Goal: Task Accomplishment & Management: Manage account settings

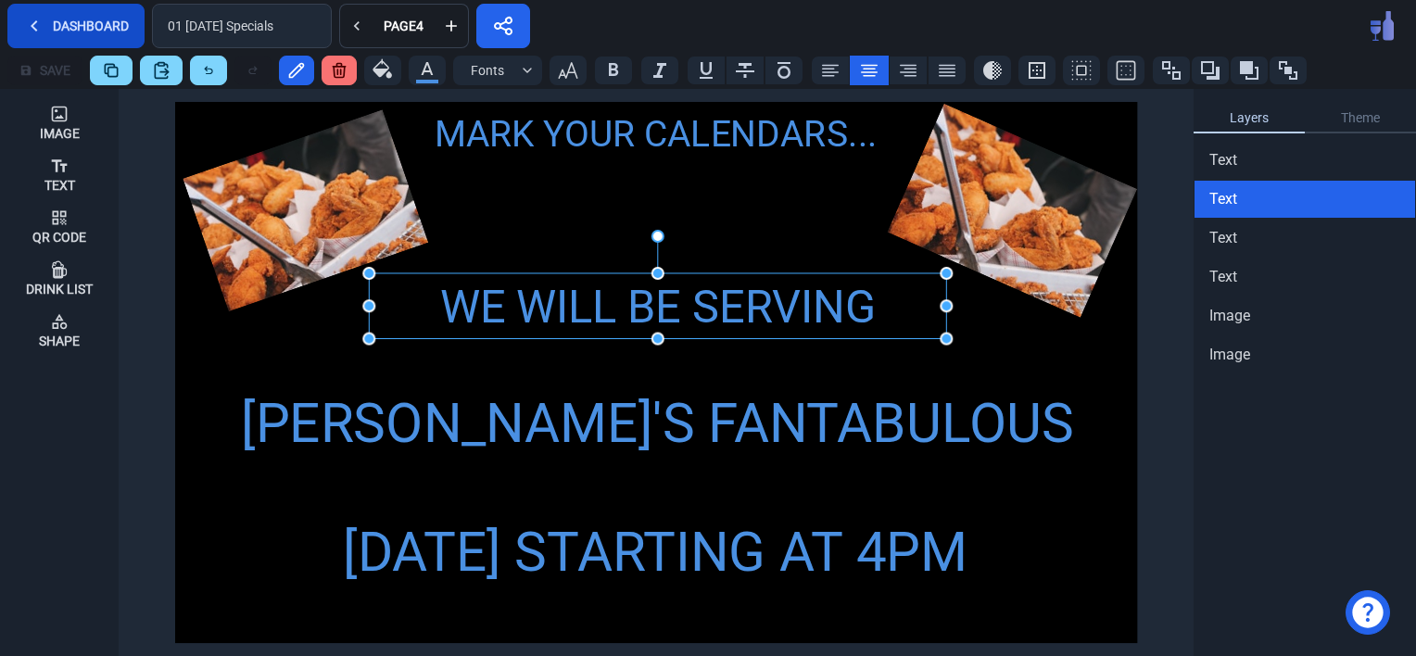
click at [48, 22] on button "Dashboard" at bounding box center [75, 26] width 137 height 44
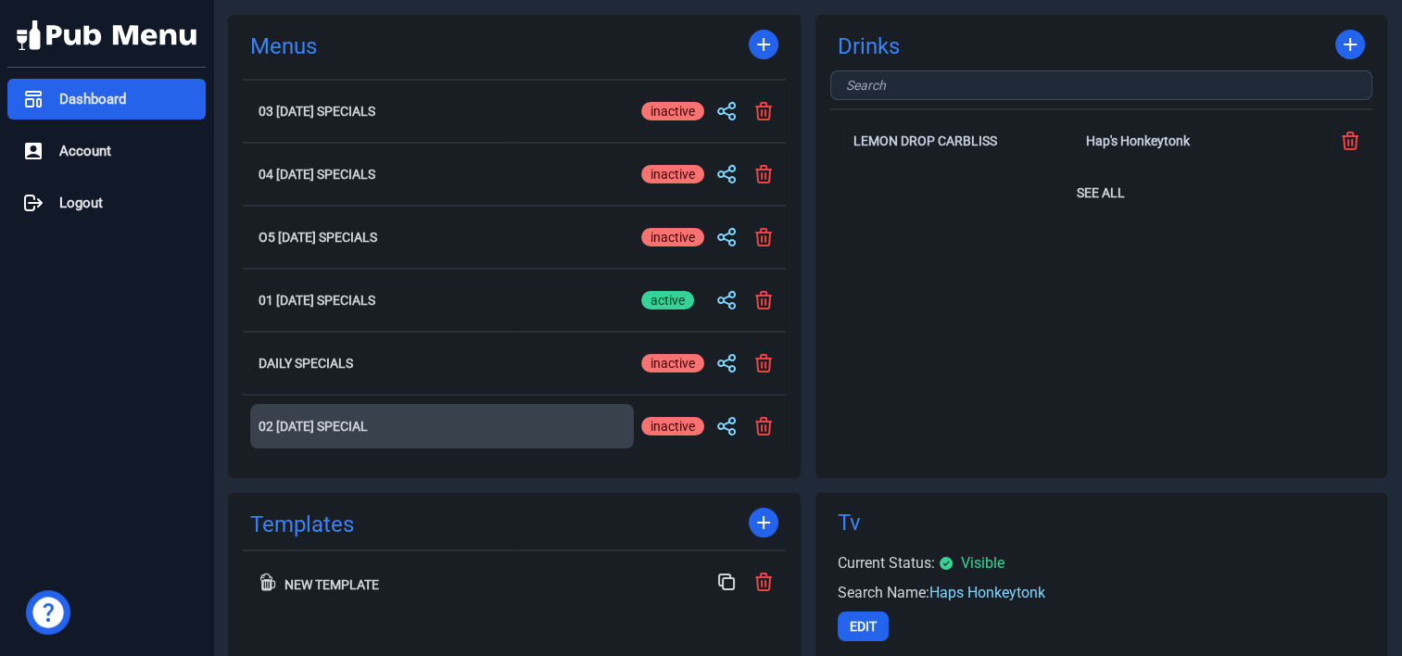
click at [373, 423] on h2 "02 [DATE] Special" at bounding box center [442, 426] width 367 height 13
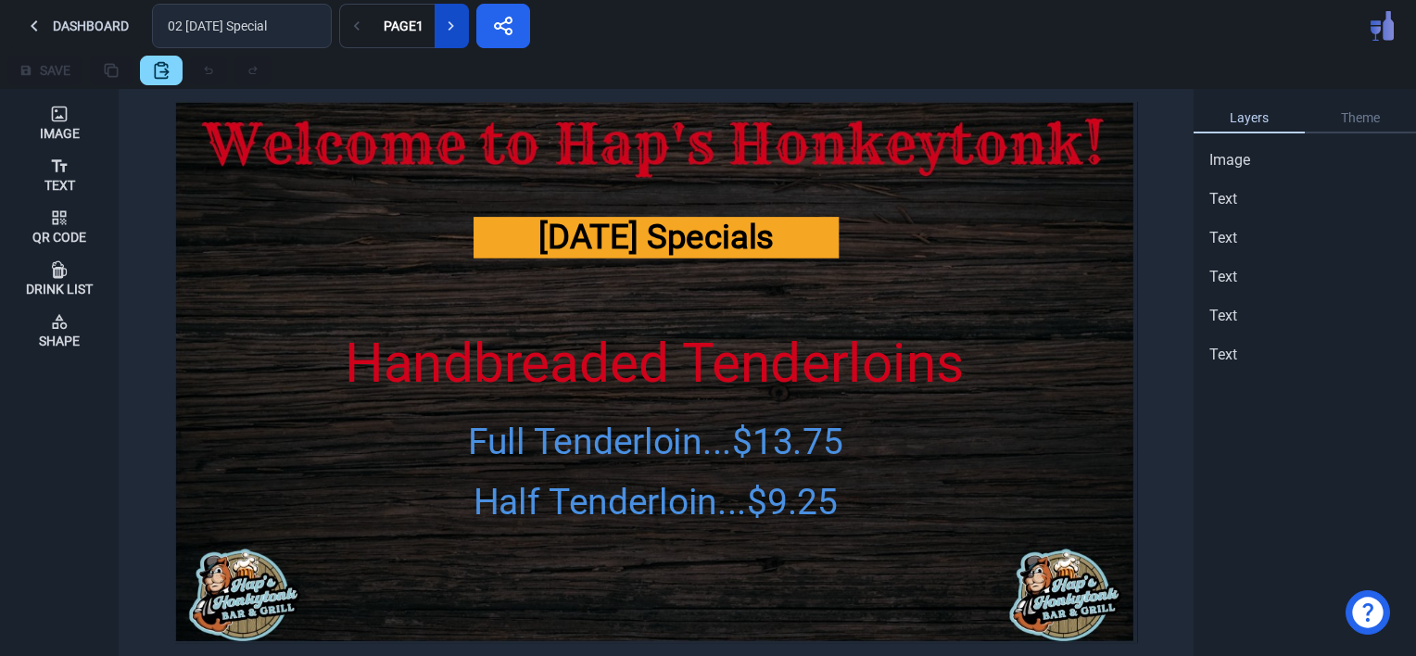
click at [446, 18] on icon at bounding box center [451, 26] width 19 height 19
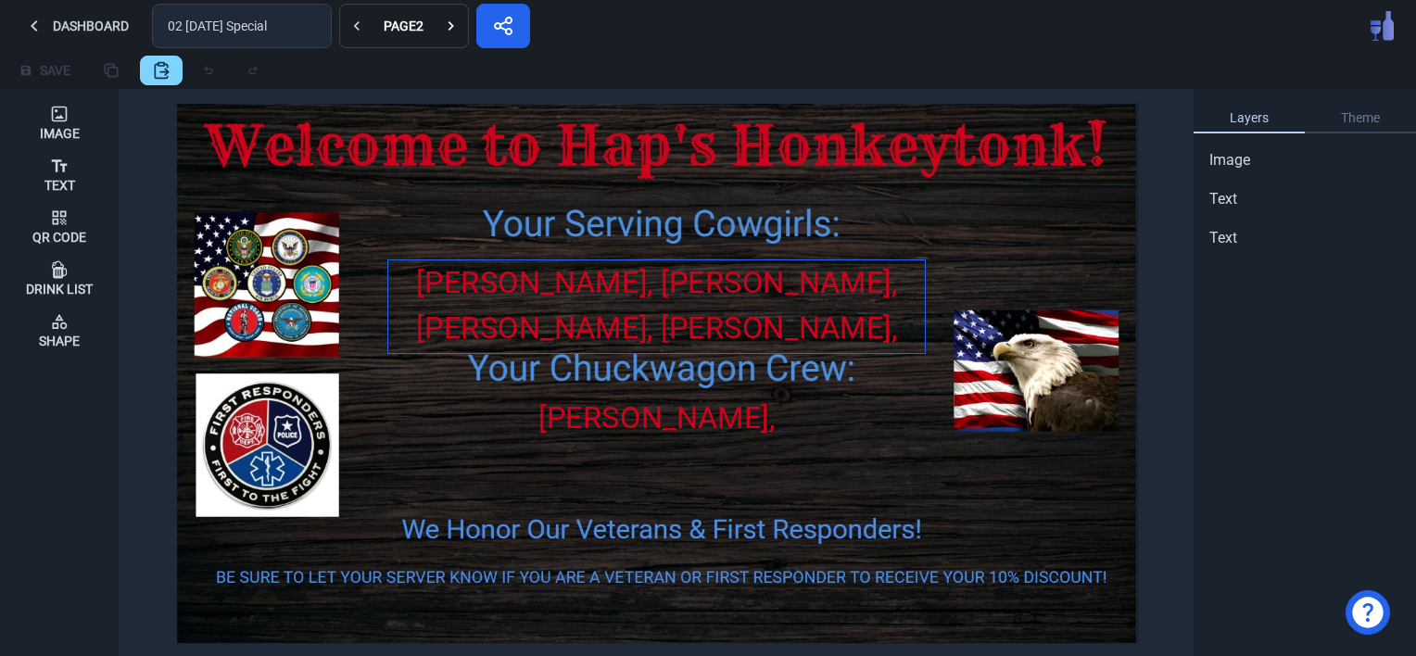
click at [721, 298] on div "[PERSON_NAME], [PERSON_NAME], [PERSON_NAME], [PERSON_NAME], [PERSON_NAME], [PER…" at bounding box center [656, 350] width 537 height 181
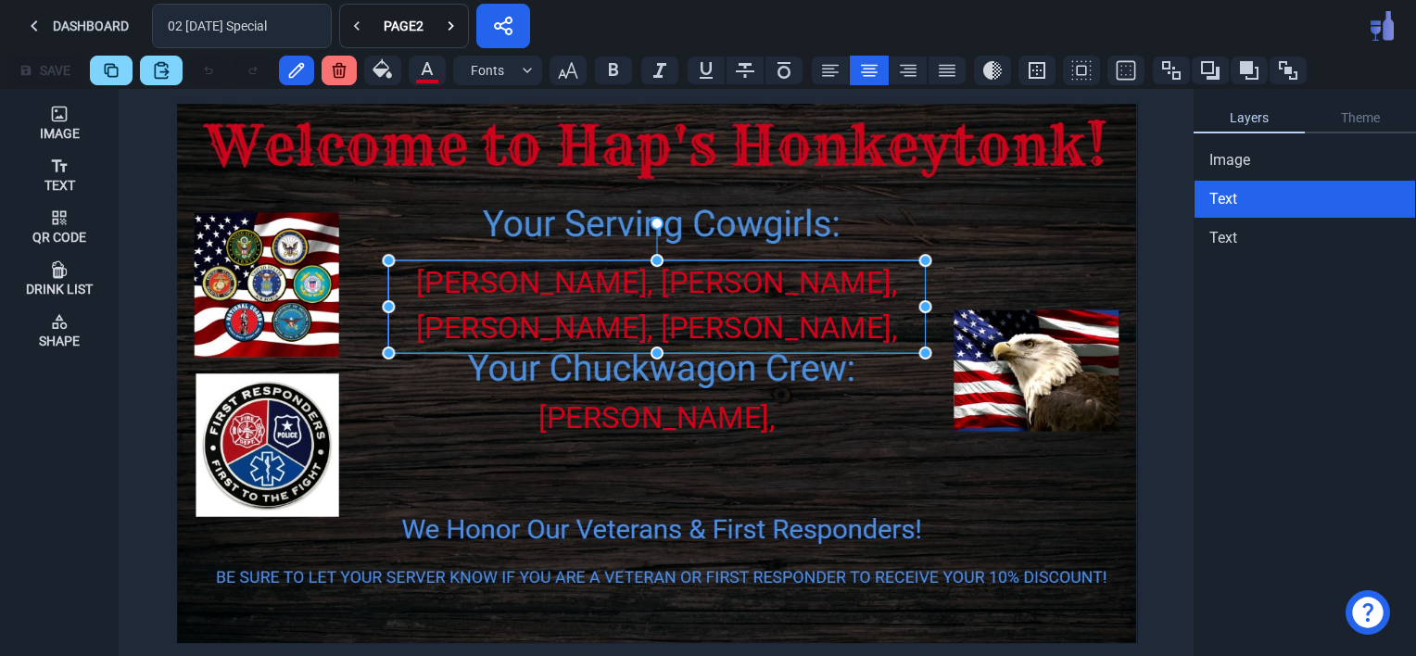
click at [721, 298] on div "[PERSON_NAME], [PERSON_NAME], [PERSON_NAME], [PERSON_NAME], [PERSON_NAME], [PER…" at bounding box center [656, 350] width 537 height 181
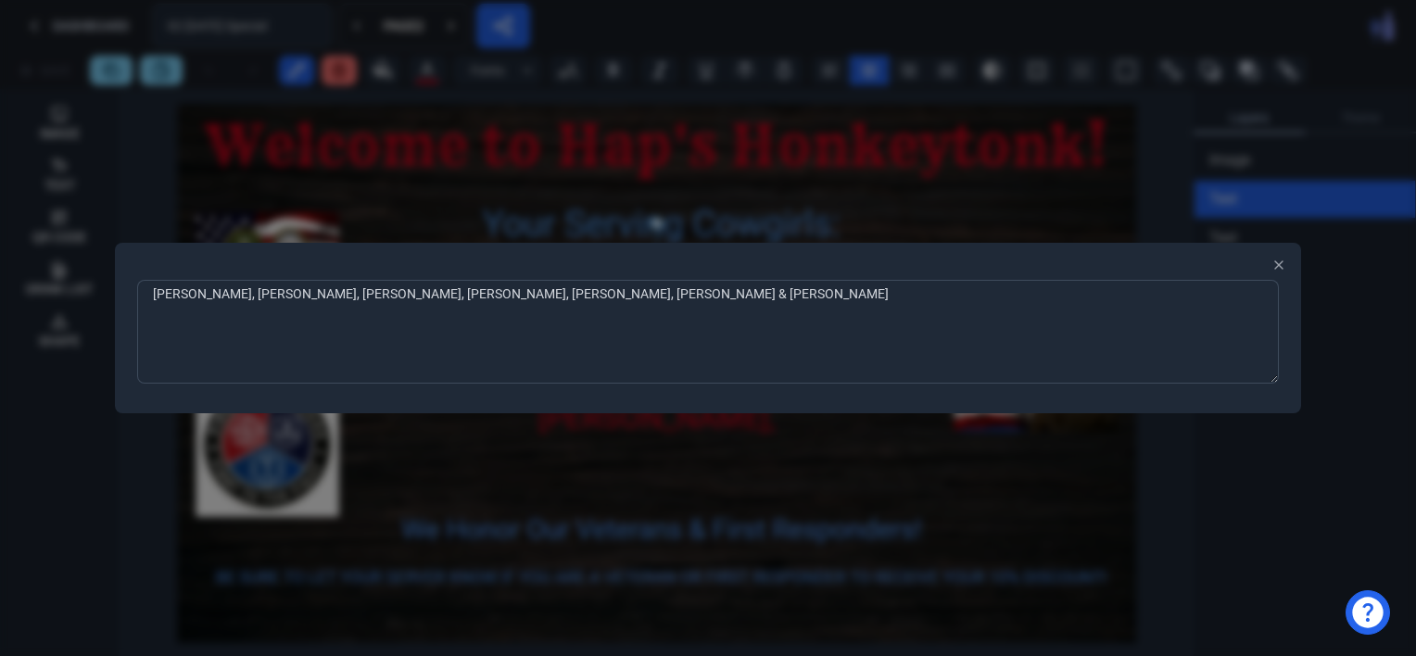
click at [464, 297] on textarea "[PERSON_NAME], [PERSON_NAME], [PERSON_NAME], [PERSON_NAME], [PERSON_NAME], [PER…" at bounding box center [708, 332] width 1142 height 104
type textarea "[PERSON_NAME], [PERSON_NAME] & [PERSON_NAME]"
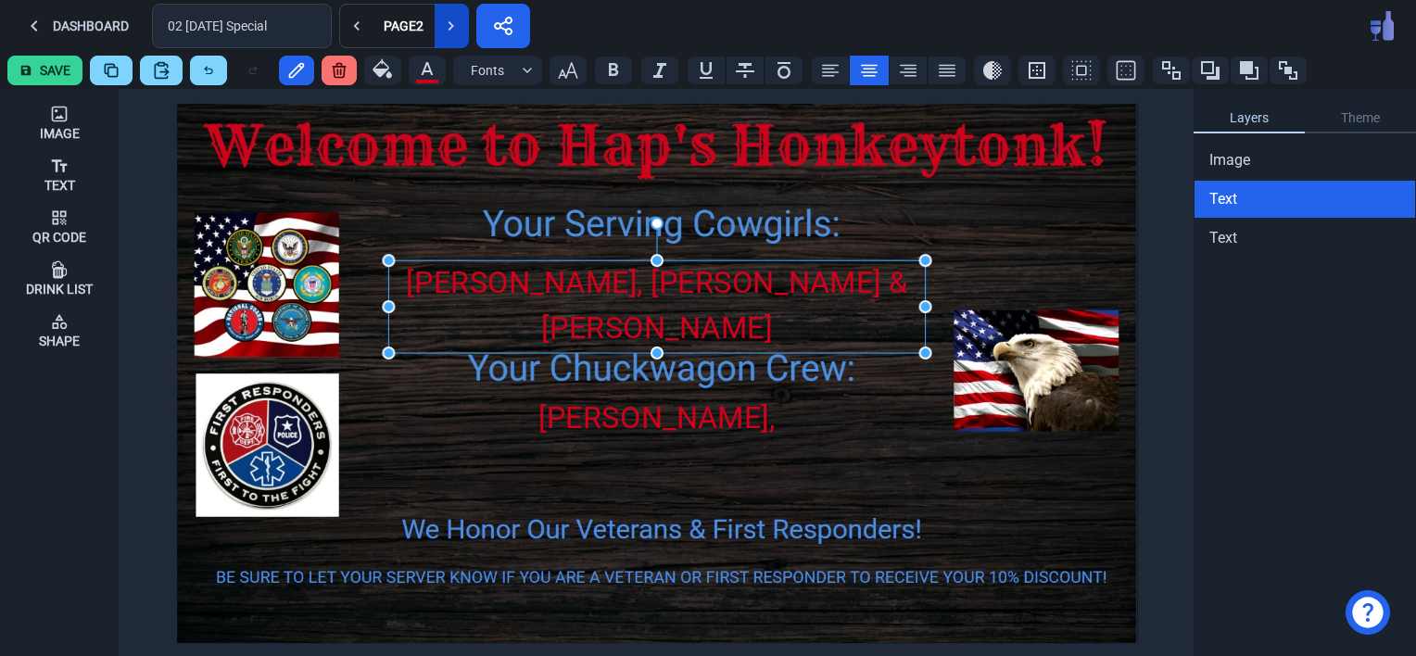
click at [455, 21] on icon at bounding box center [451, 26] width 19 height 19
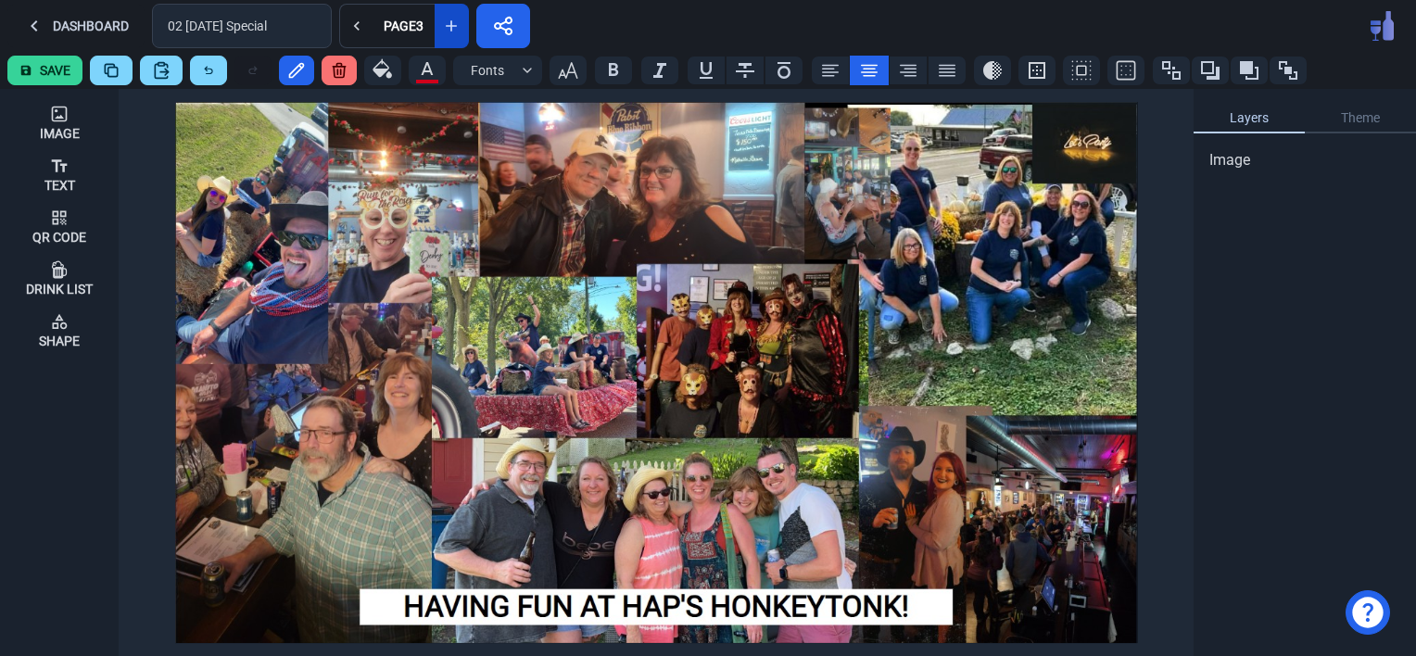
click at [455, 21] on icon at bounding box center [451, 26] width 19 height 19
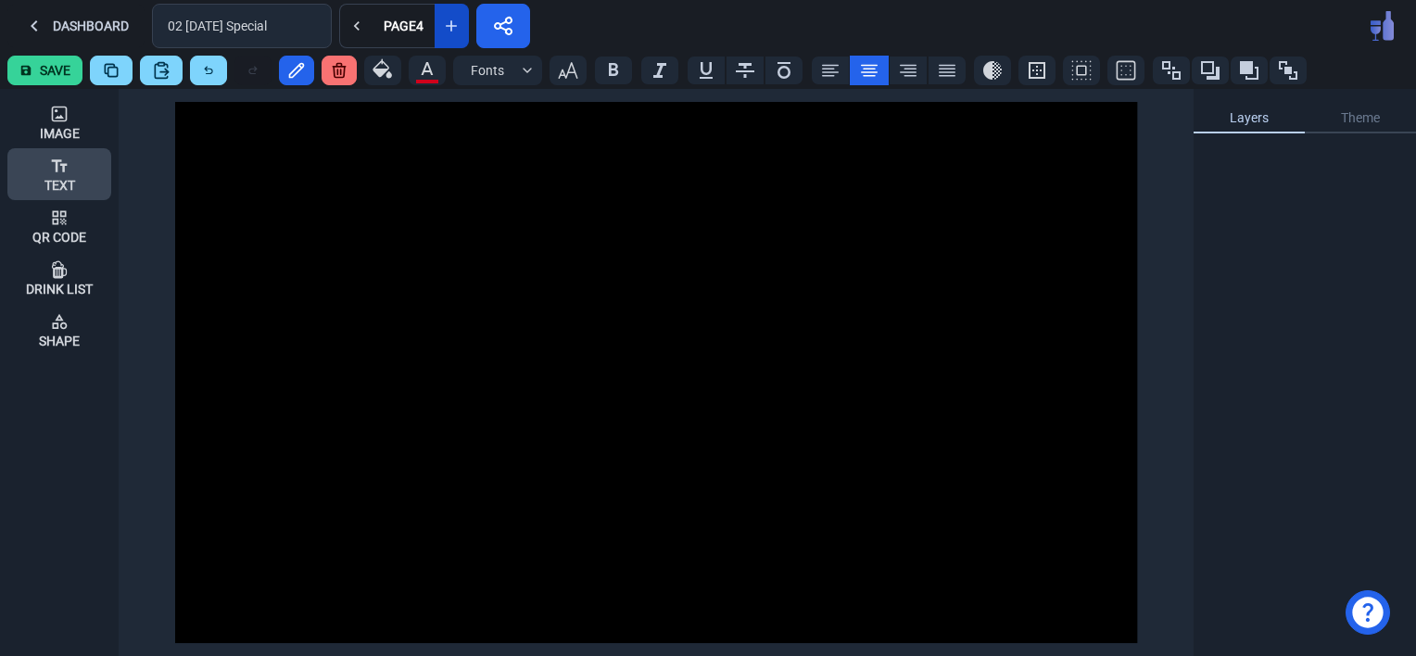
click at [59, 165] on icon at bounding box center [59, 166] width 19 height 19
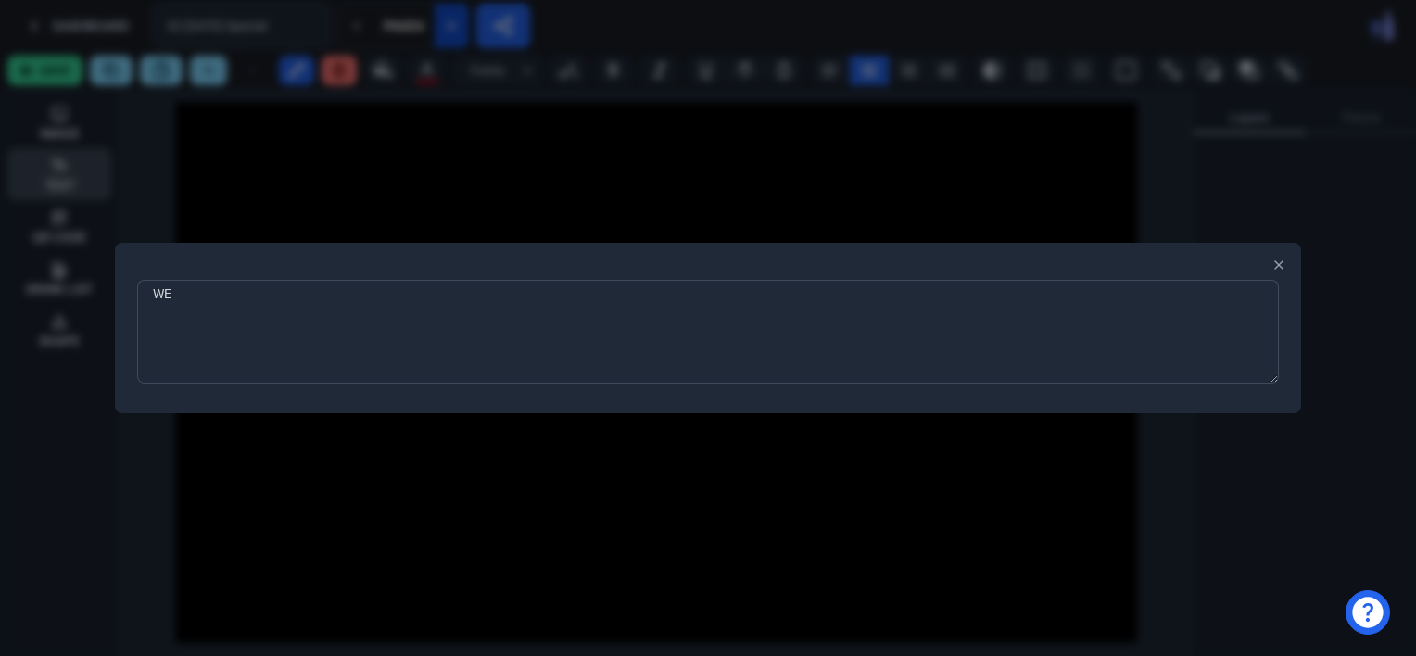
type textarea "W"
type textarea "REMINDER...."
click at [339, 512] on div at bounding box center [708, 328] width 1416 height 656
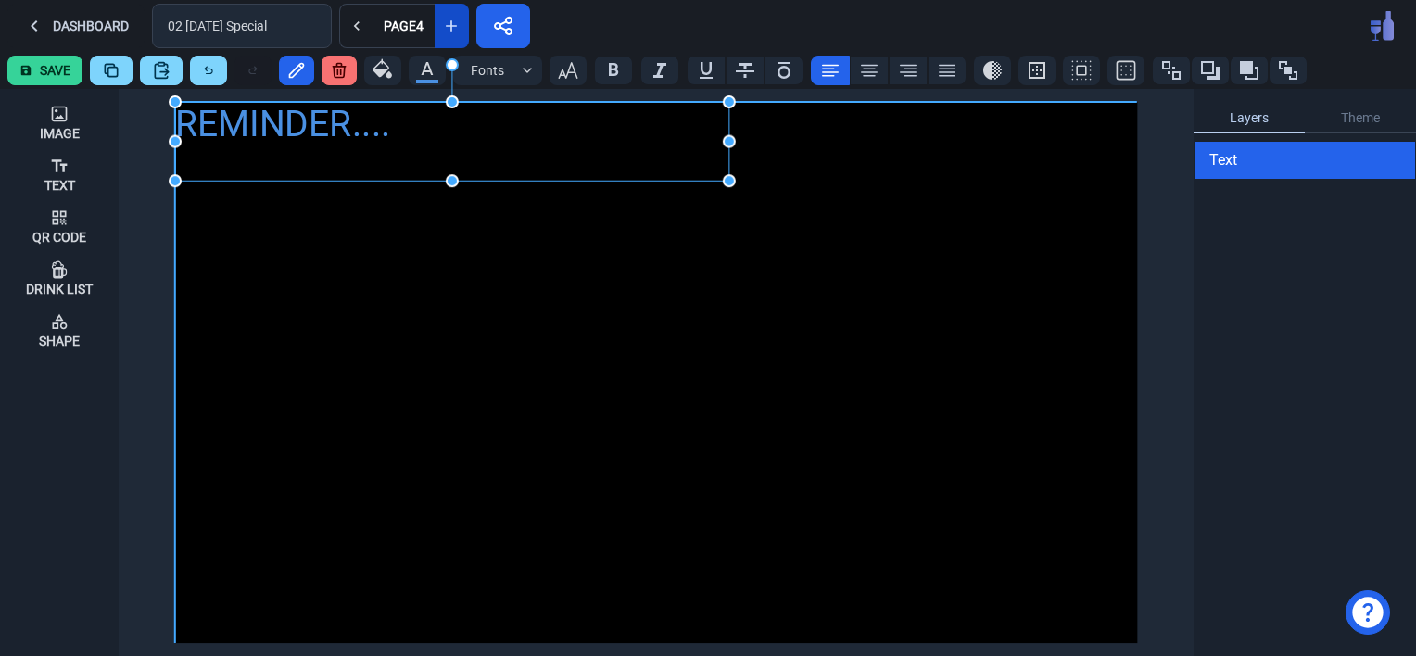
drag, startPoint x: 252, startPoint y: 136, endPoint x: 731, endPoint y: 185, distance: 481.6
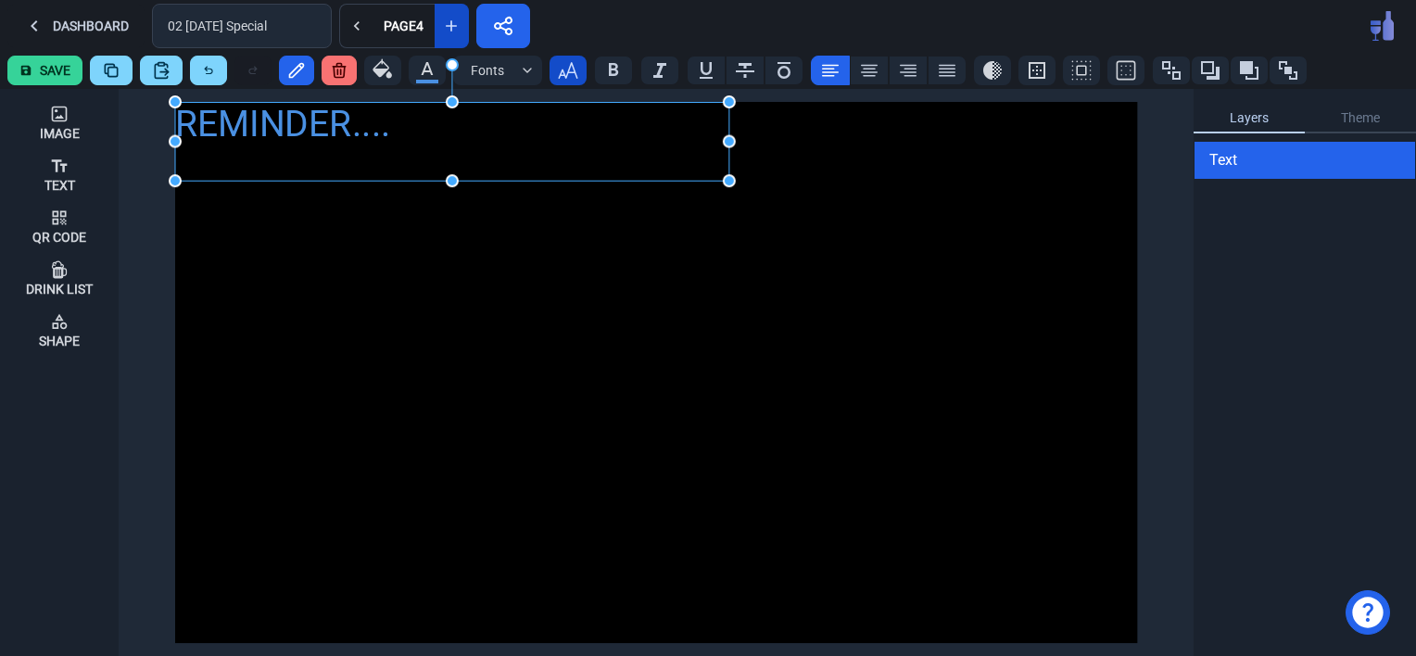
click at [563, 74] on icon "button" at bounding box center [568, 70] width 22 height 22
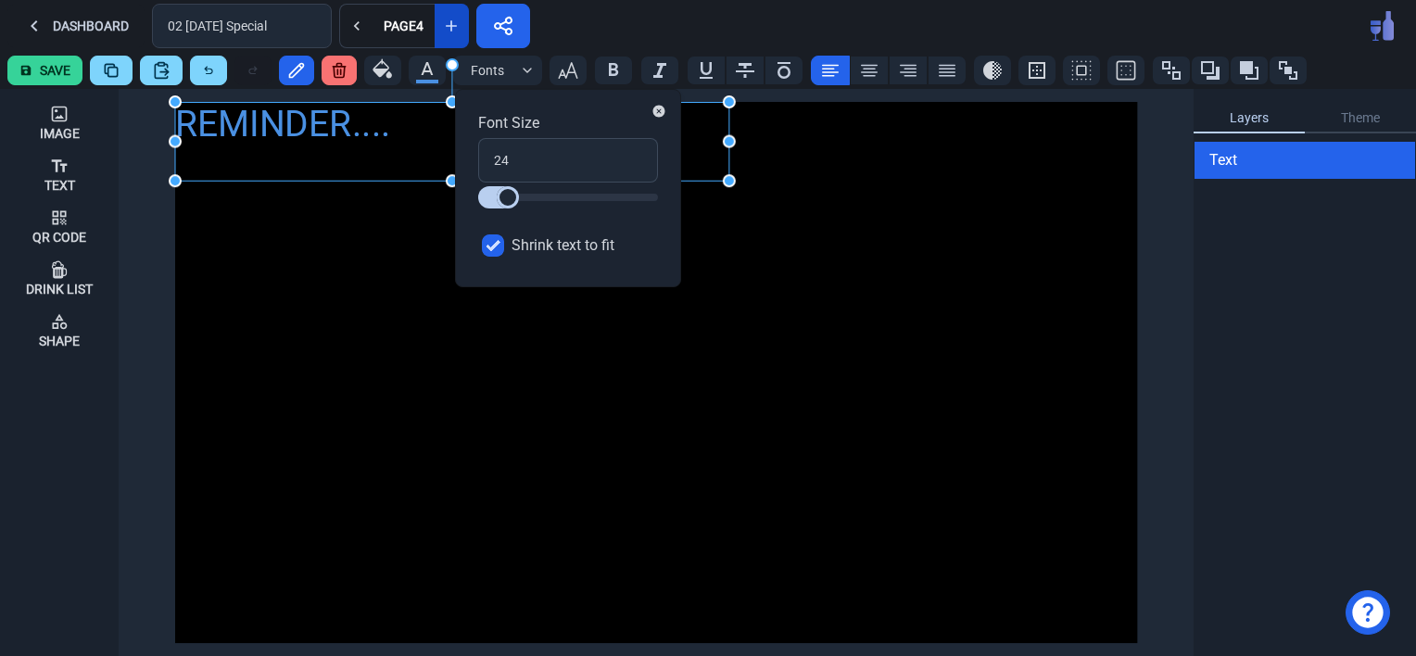
click at [497, 239] on input "Shrink text to fit" at bounding box center [493, 245] width 22 height 22
checkbox input "false"
drag, startPoint x: 519, startPoint y: 156, endPoint x: 467, endPoint y: 156, distance: 51.9
click at [467, 156] on div "Font Size 24 Shrink text to fit" at bounding box center [568, 188] width 226 height 198
type input "3"
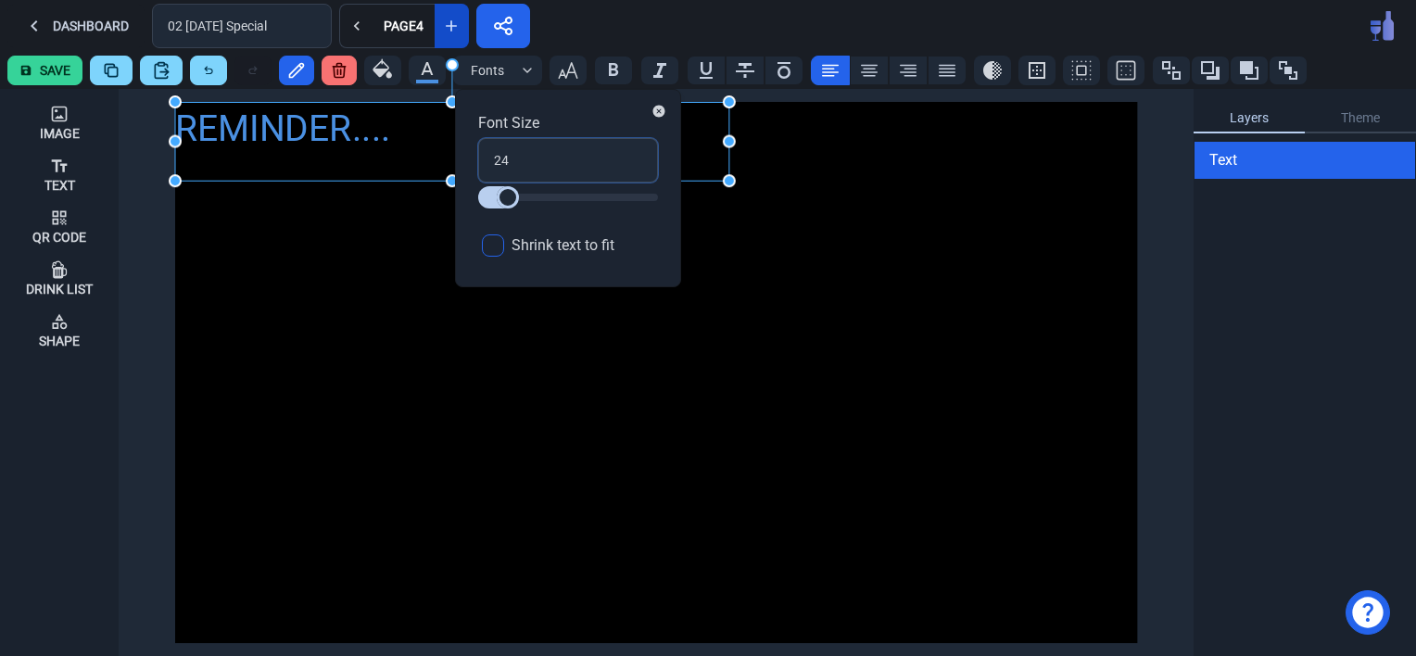
type input "3"
type input "30"
click at [842, 442] on div "REMINDER...." at bounding box center [656, 372] width 962 height 541
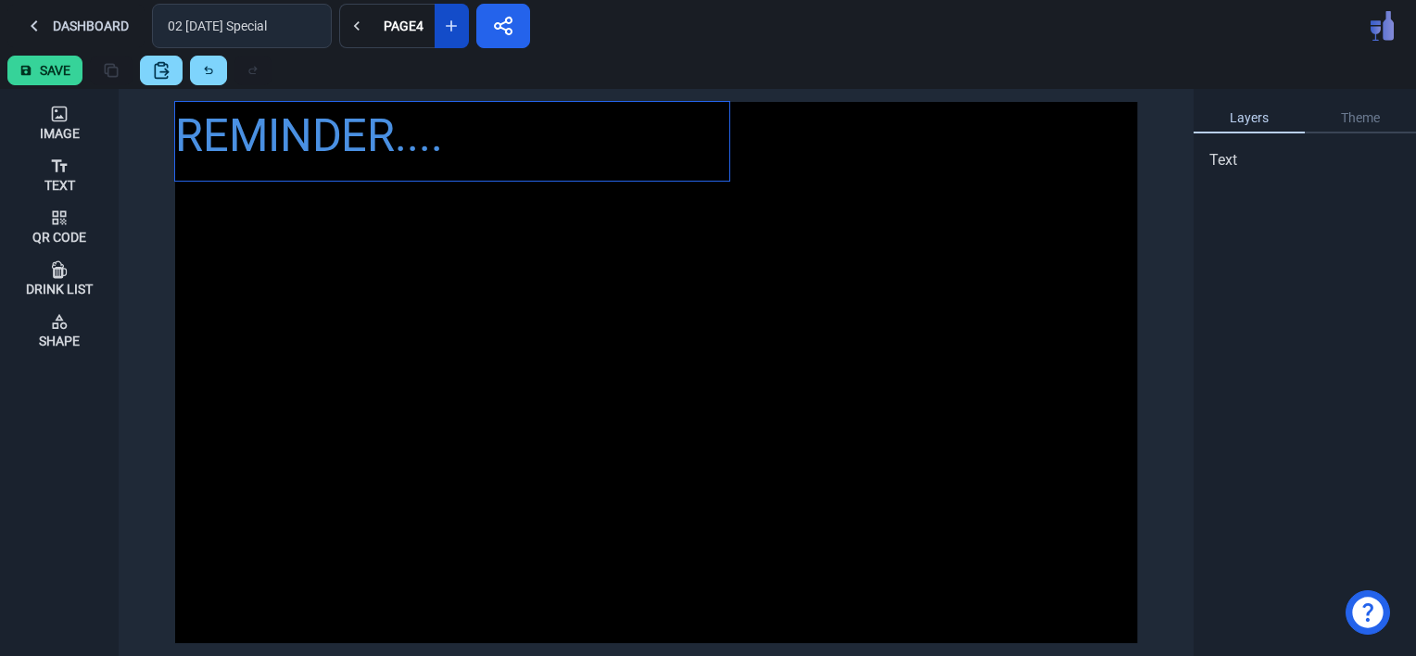
click at [297, 137] on div "REMINDER...." at bounding box center [452, 136] width 554 height 68
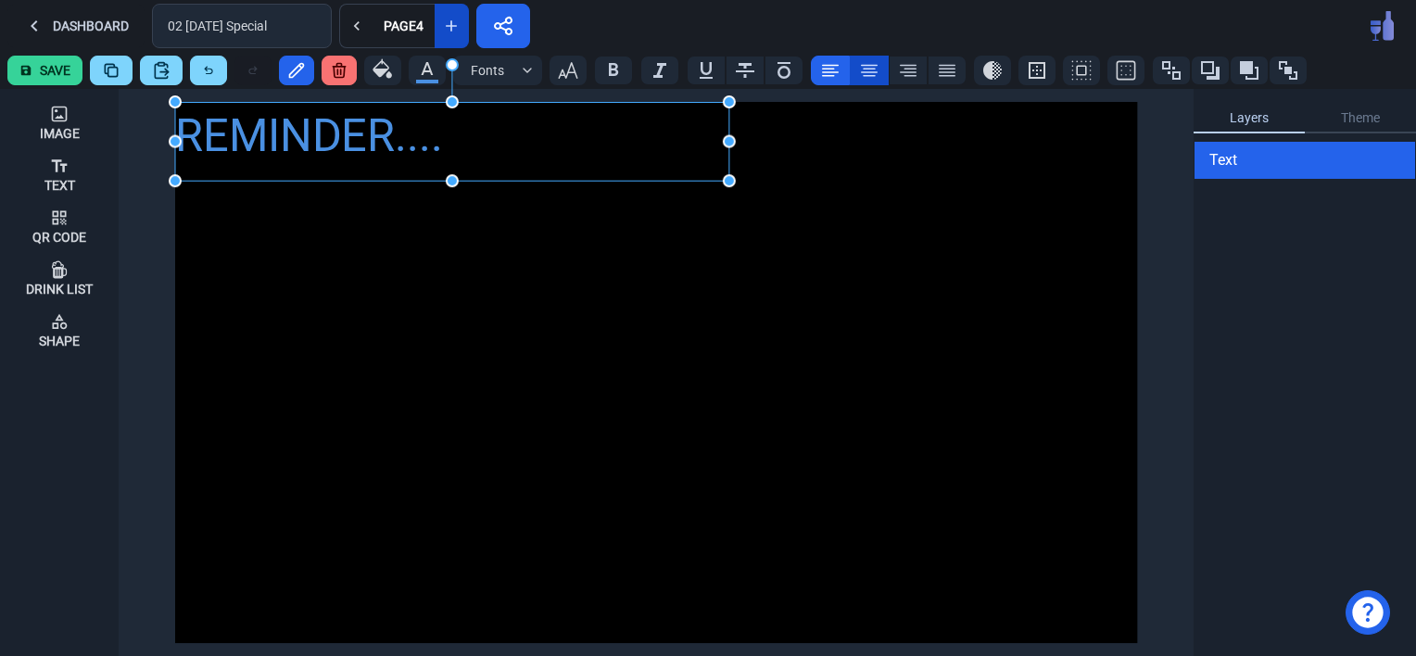
click at [861, 68] on icon at bounding box center [869, 70] width 22 height 22
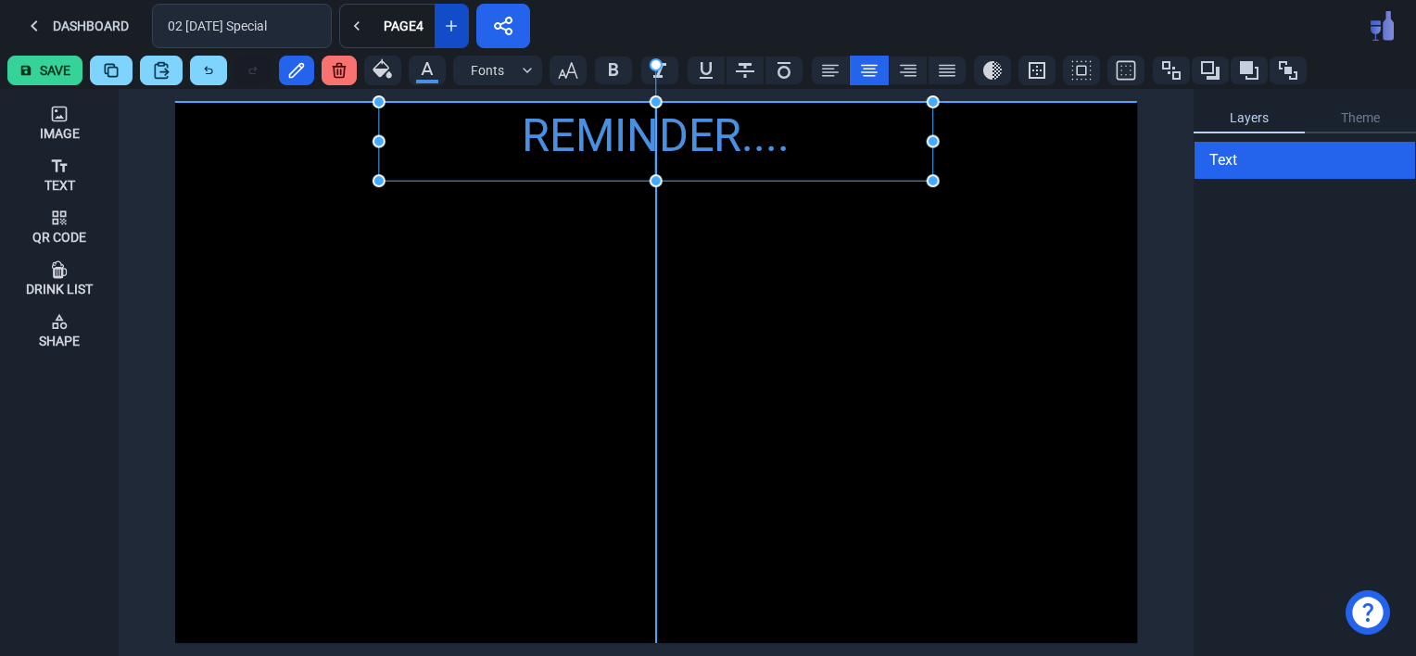
drag, startPoint x: 267, startPoint y: 145, endPoint x: 468, endPoint y: 140, distance: 201.1
click at [468, 140] on div "REMINDER...." at bounding box center [656, 136] width 554 height 68
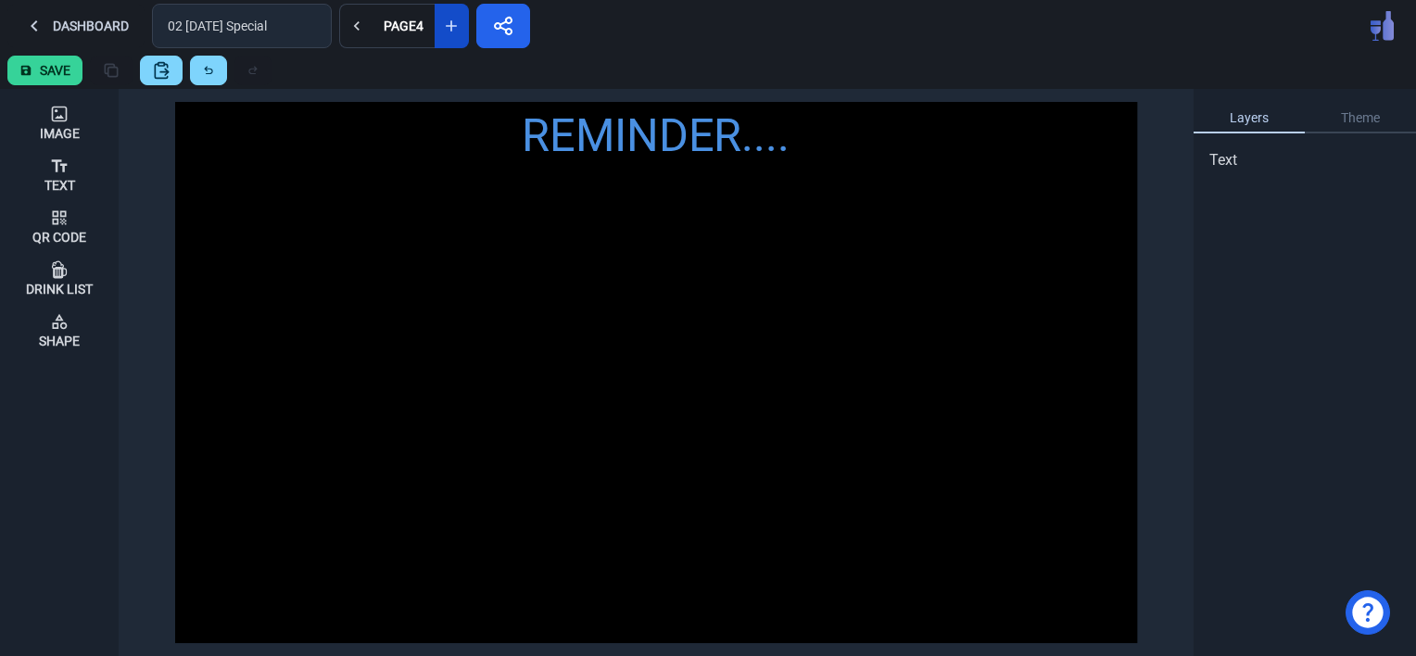
click at [445, 272] on div "REMINDER...." at bounding box center [656, 372] width 962 height 541
click at [39, 167] on button "Text" at bounding box center [59, 174] width 104 height 52
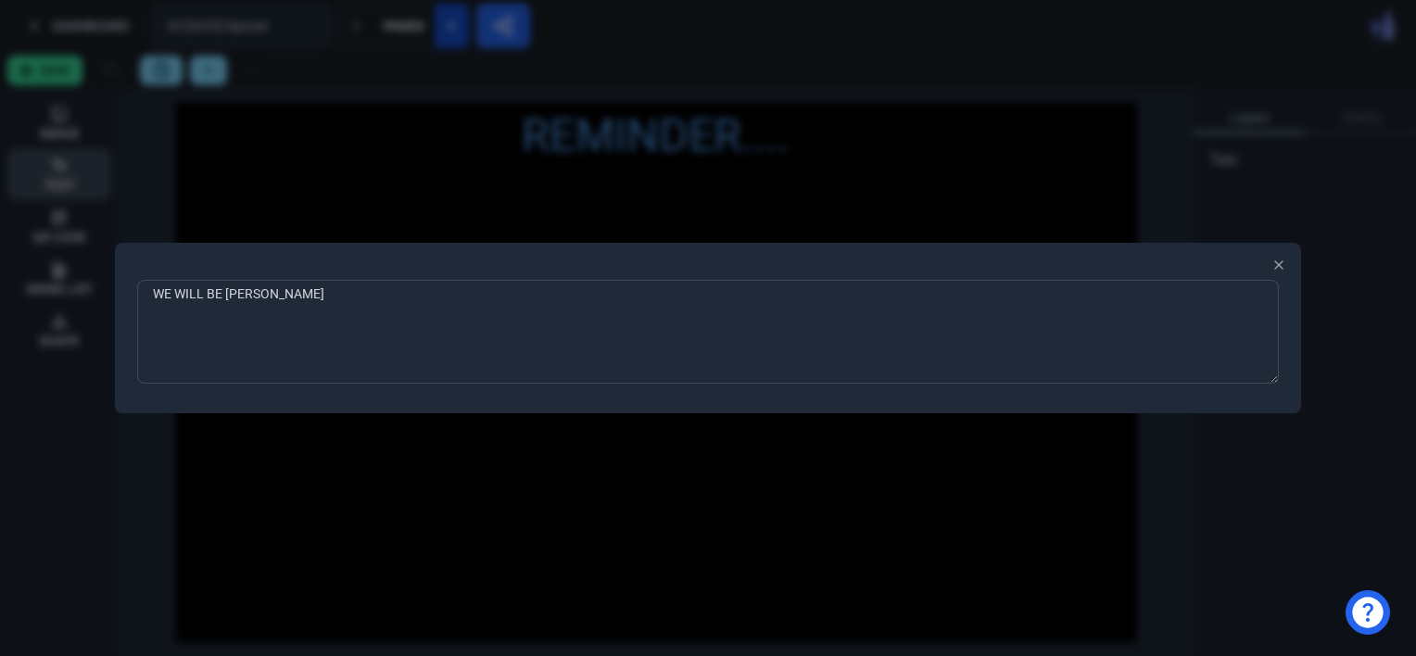
type textarea "WE WILL BE SERVING"
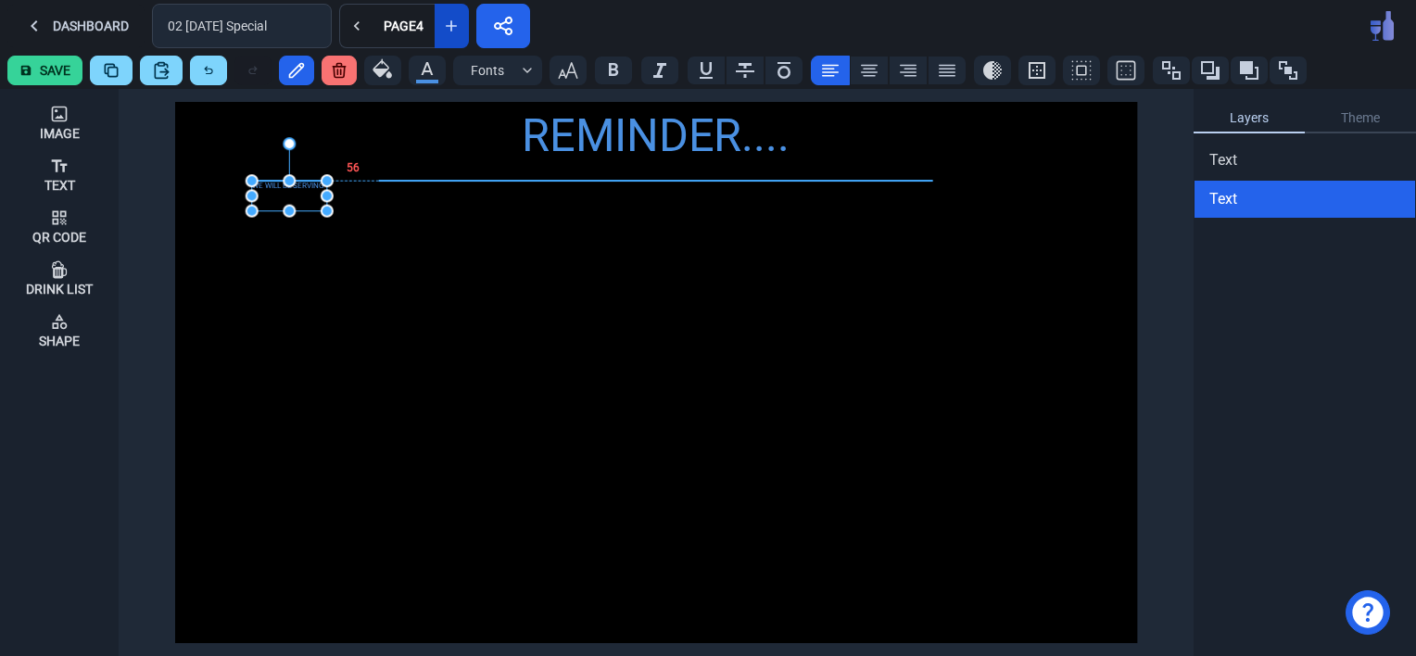
drag, startPoint x: 190, startPoint y: 109, endPoint x: 273, endPoint y: 209, distance: 130.3
click at [273, 209] on div "WE WILL BE SERVING" at bounding box center [289, 196] width 75 height 30
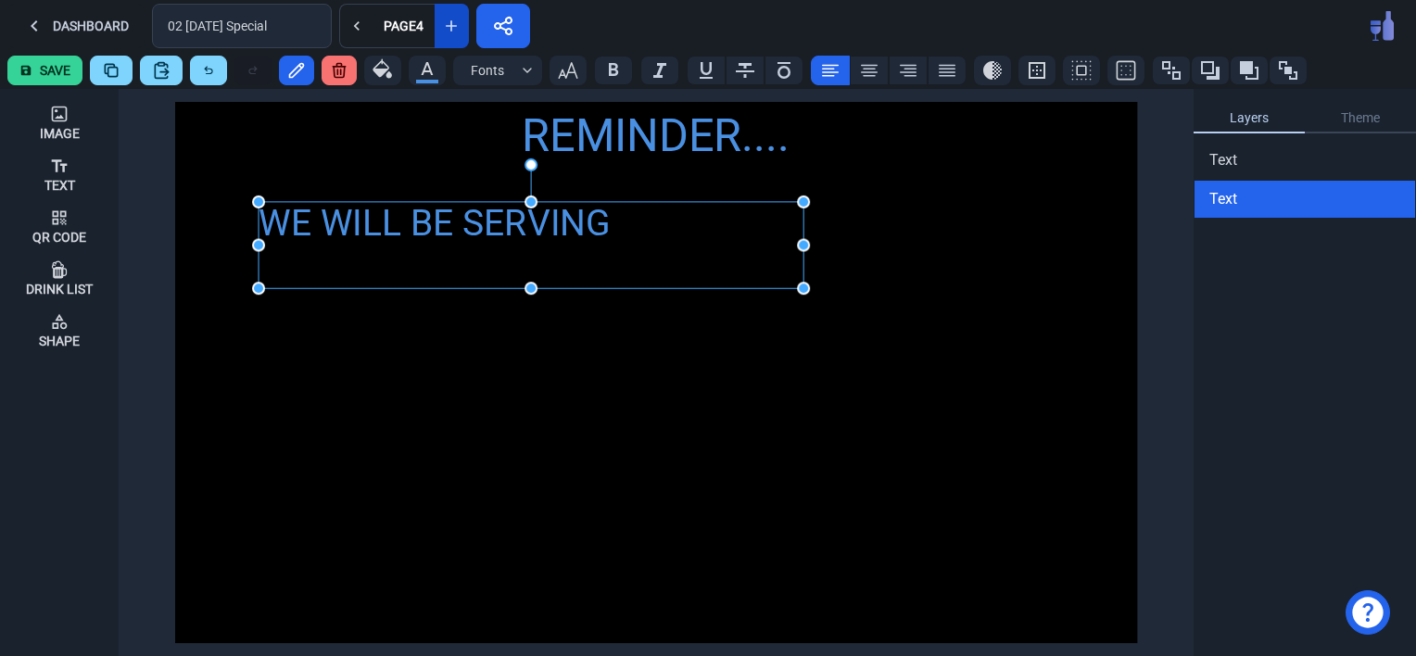
drag, startPoint x: 331, startPoint y: 233, endPoint x: 801, endPoint y: 290, distance: 473.3
click at [561, 72] on icon "button" at bounding box center [567, 70] width 19 height 17
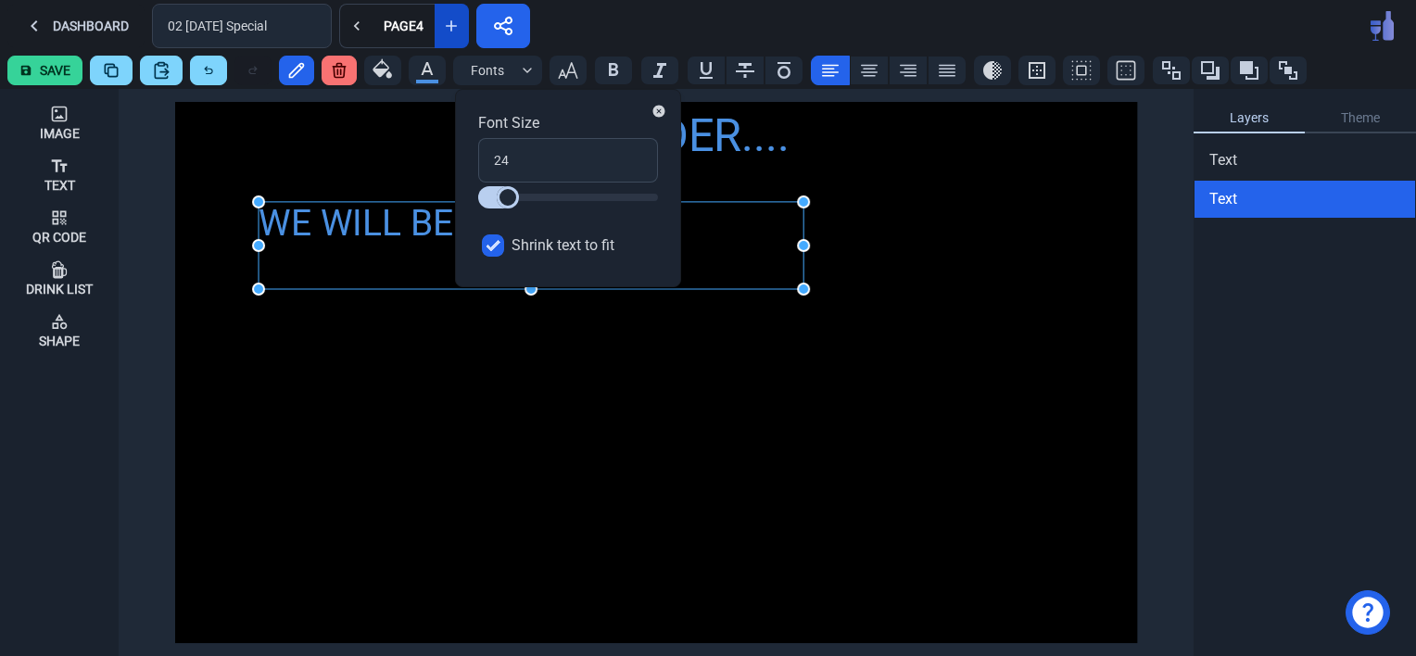
click at [491, 251] on input "Shrink text to fit" at bounding box center [493, 245] width 22 height 22
checkbox input "false"
drag, startPoint x: 511, startPoint y: 159, endPoint x: 474, endPoint y: 162, distance: 36.2
click at [474, 162] on div "Font Size 24 Shrink text to fit" at bounding box center [568, 188] width 226 height 198
type input "3"
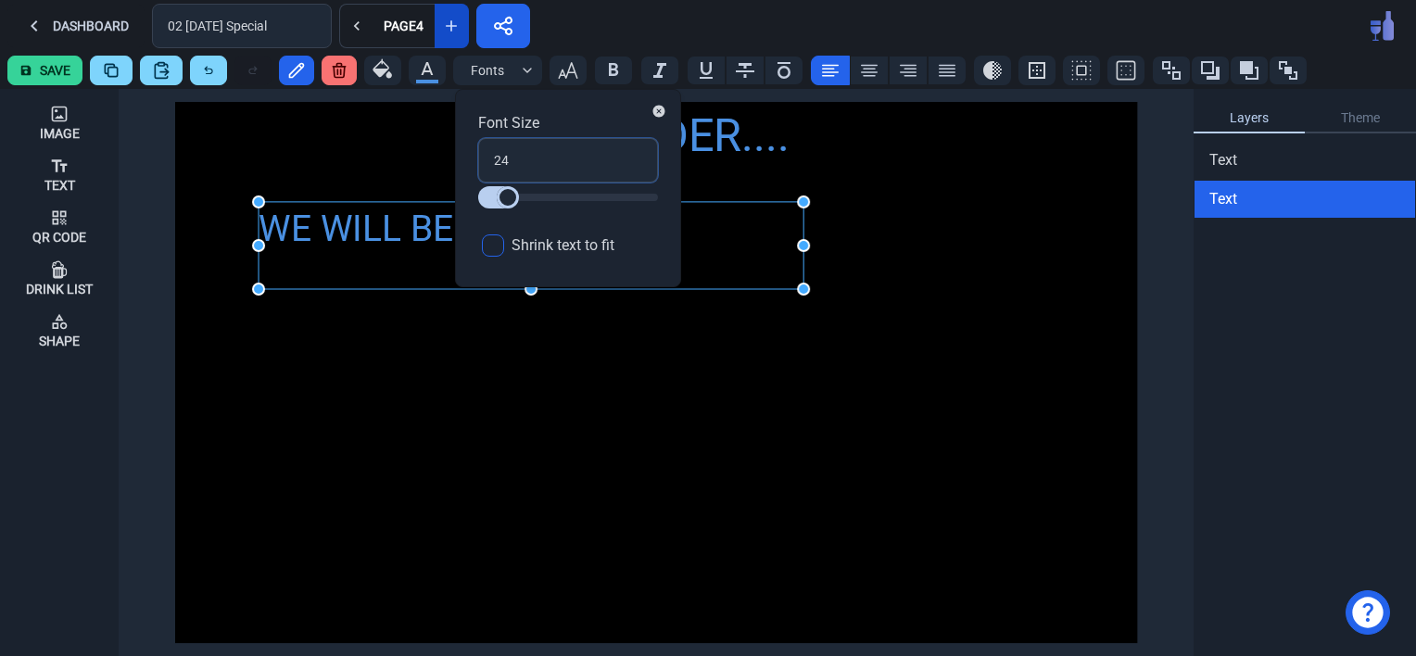
type input "3"
type input "30"
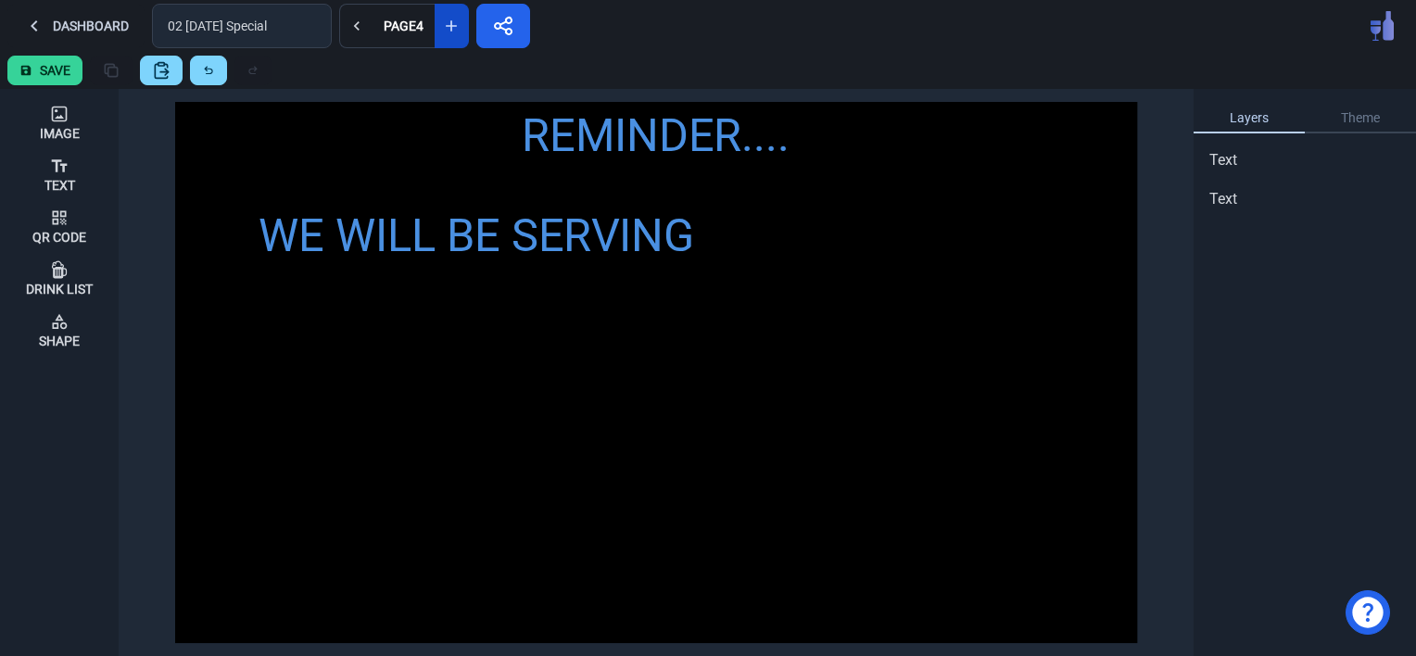
click at [525, 473] on div "REMINDER.... WE WILL BE SERVING" at bounding box center [656, 372] width 962 height 541
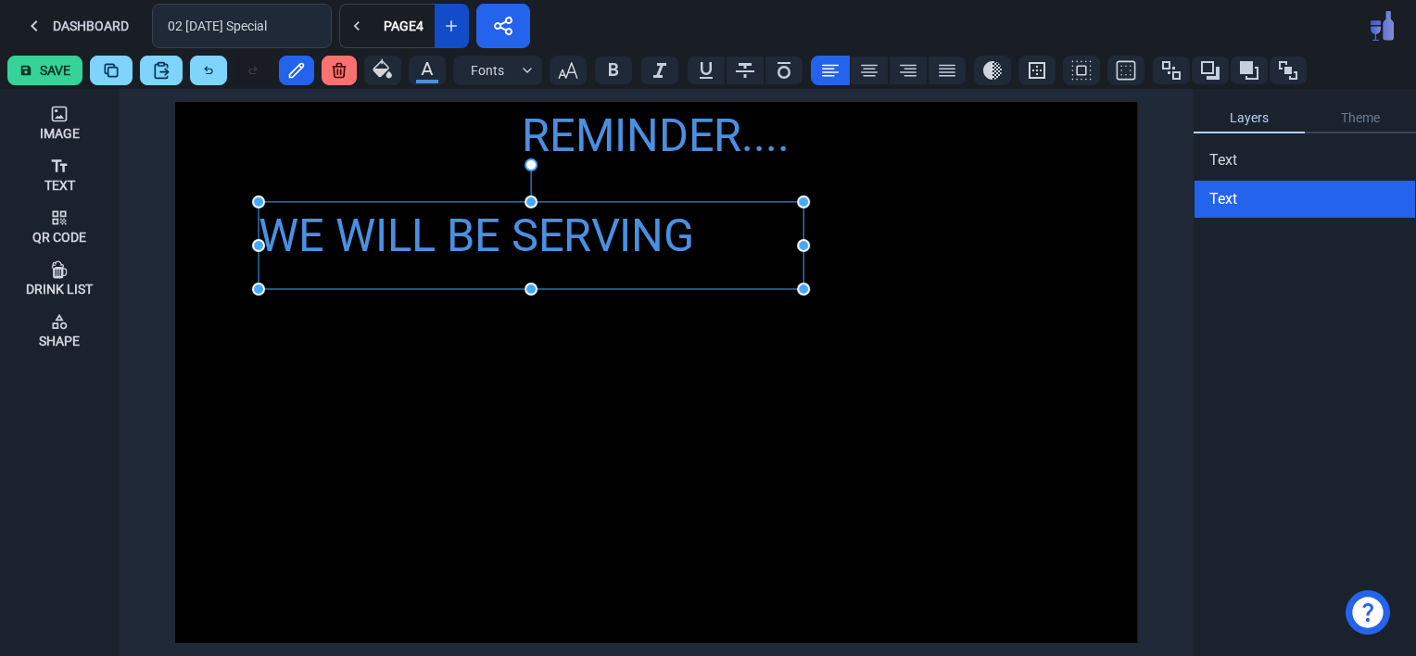
drag, startPoint x: 308, startPoint y: 248, endPoint x: 493, endPoint y: 219, distance: 187.7
click at [493, 219] on div "WE WILL BE SERVING" at bounding box center [531, 236] width 545 height 68
click at [867, 70] on icon at bounding box center [869, 70] width 22 height 22
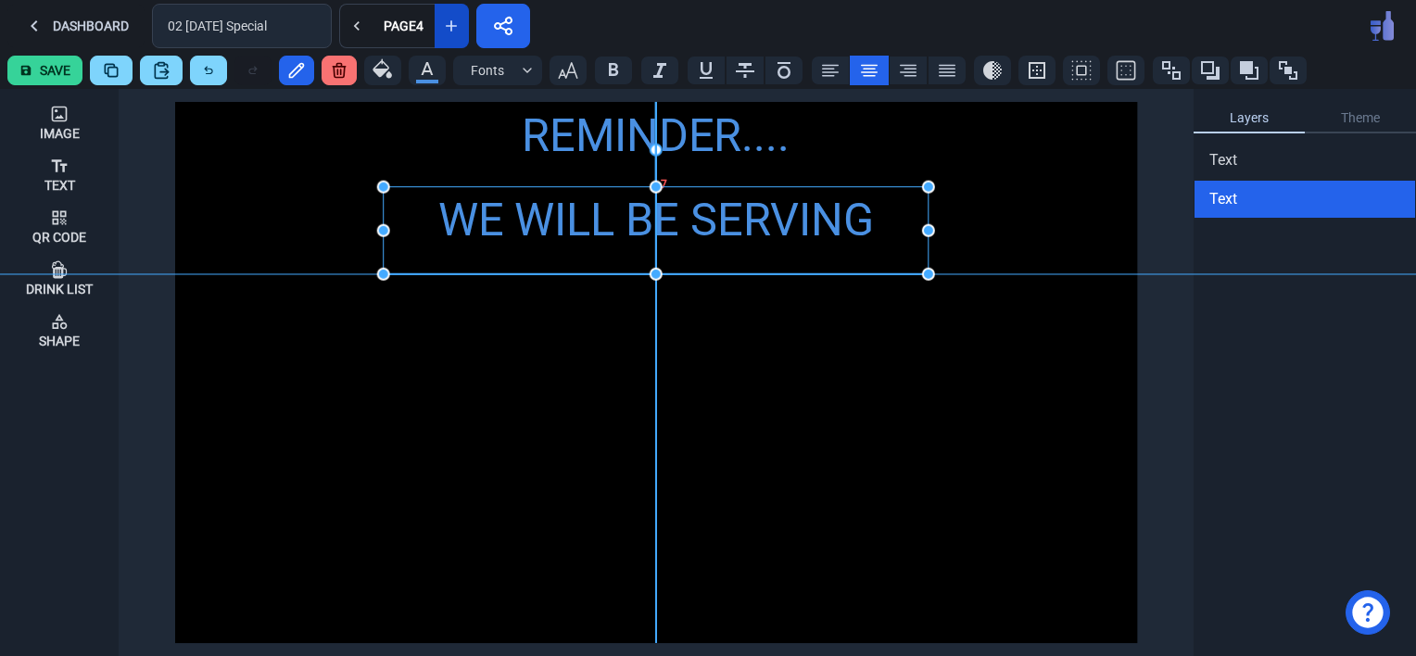
drag, startPoint x: 409, startPoint y: 240, endPoint x: 533, endPoint y: 223, distance: 125.3
click at [533, 223] on div "WE WILL BE SERVING" at bounding box center [656, 221] width 545 height 68
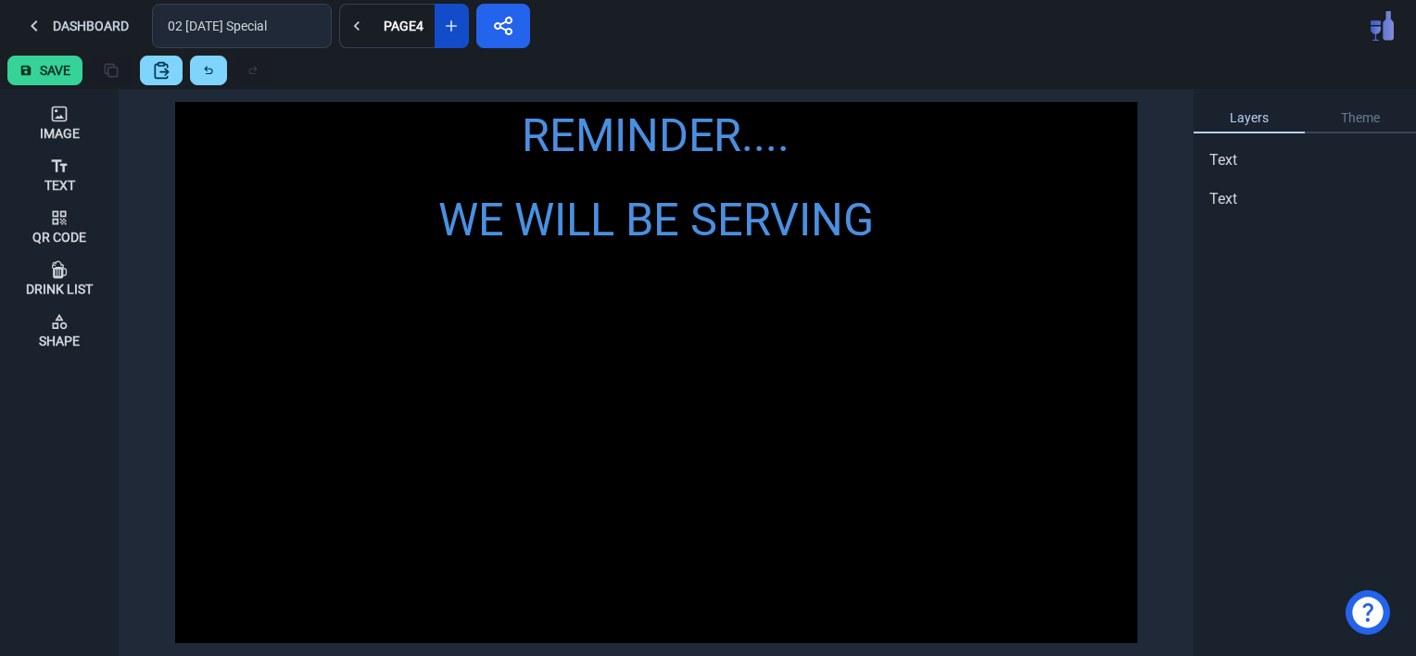
click at [474, 370] on div "REMINDER.... WE WILL BE SERVING" at bounding box center [656, 372] width 962 height 541
click at [47, 167] on div "Text" at bounding box center [59, 174] width 31 height 50
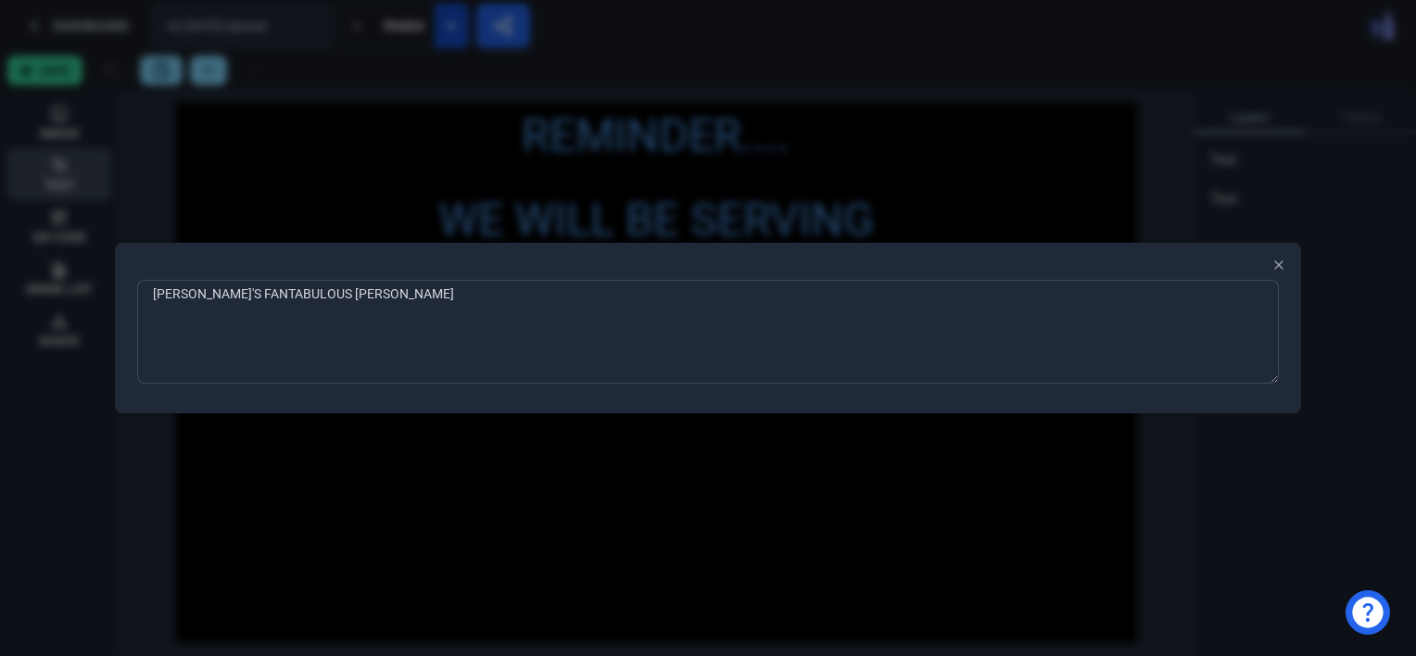
type textarea "[PERSON_NAME]'S FANTABULOUS FRIED CHICKEN"
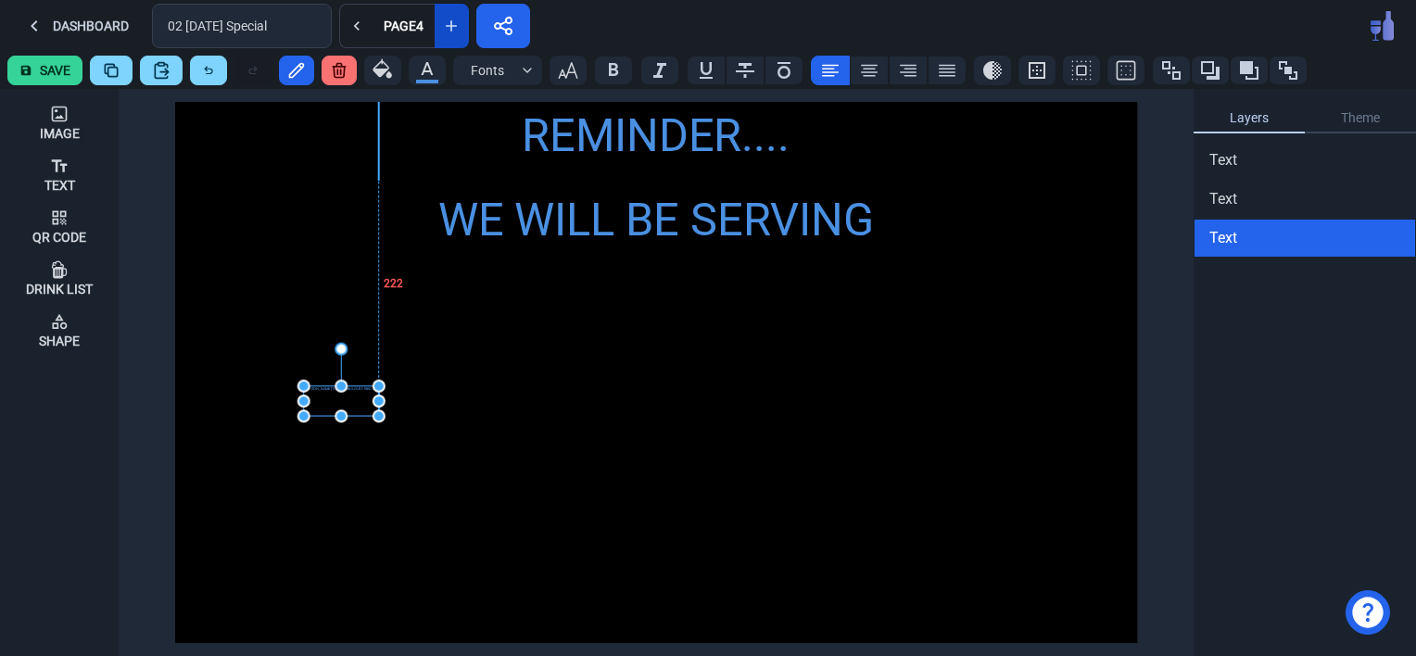
drag, startPoint x: 199, startPoint y: 115, endPoint x: 329, endPoint y: 407, distance: 319.4
click at [329, 407] on div "[PERSON_NAME]'S FANTABULOUS FRIED CHICKEN" at bounding box center [341, 401] width 75 height 30
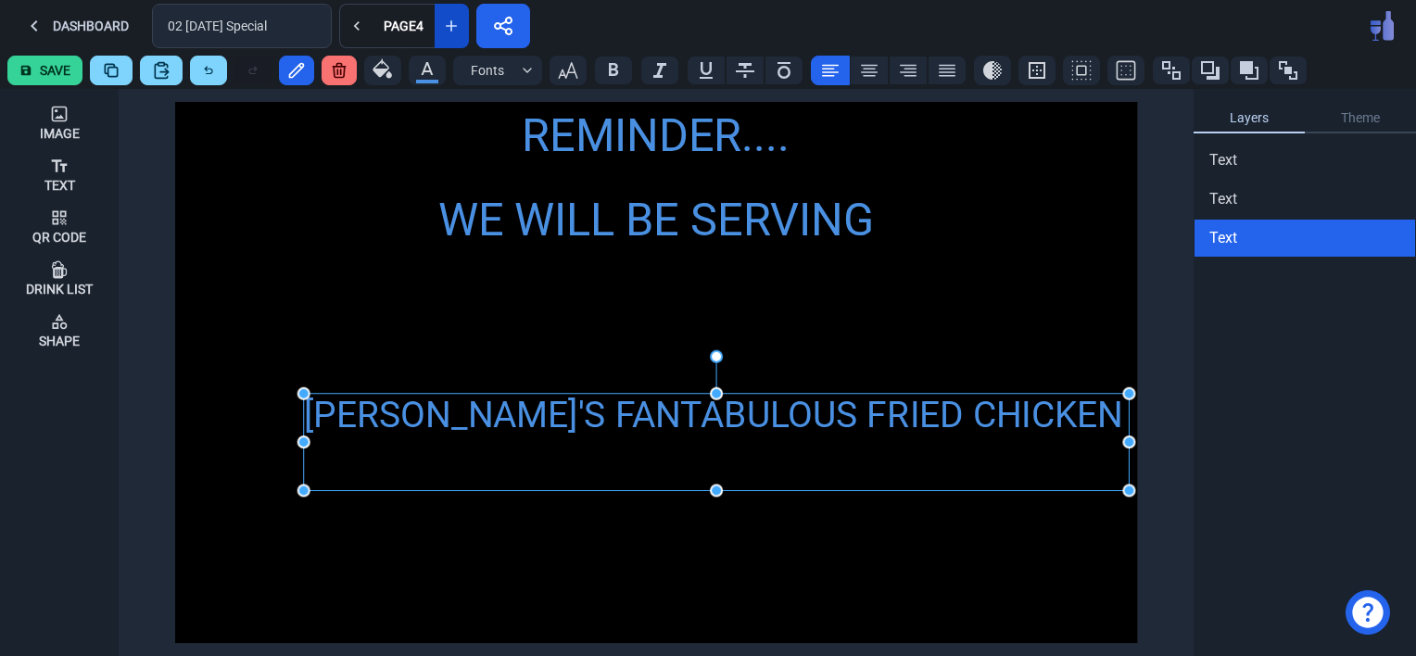
drag, startPoint x: 378, startPoint y: 424, endPoint x: 1129, endPoint y: 490, distance: 753.6
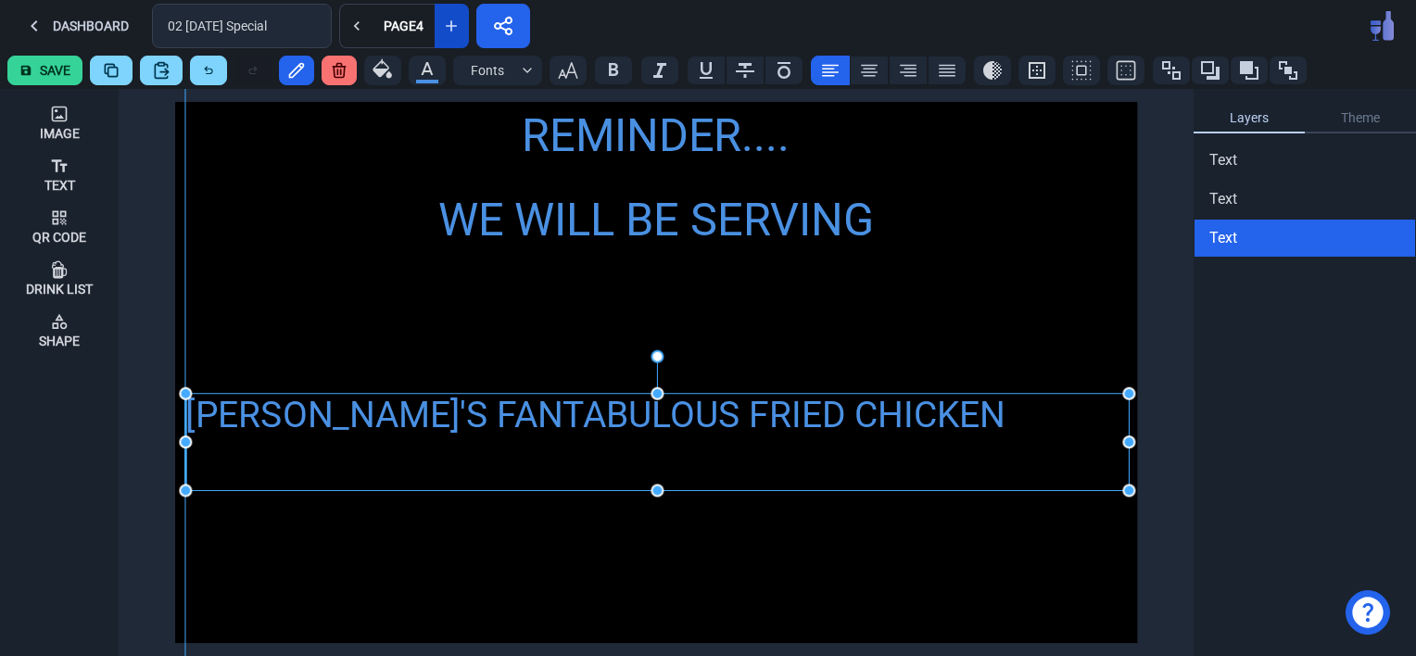
drag, startPoint x: 304, startPoint y: 443, endPoint x: 183, endPoint y: 449, distance: 121.5
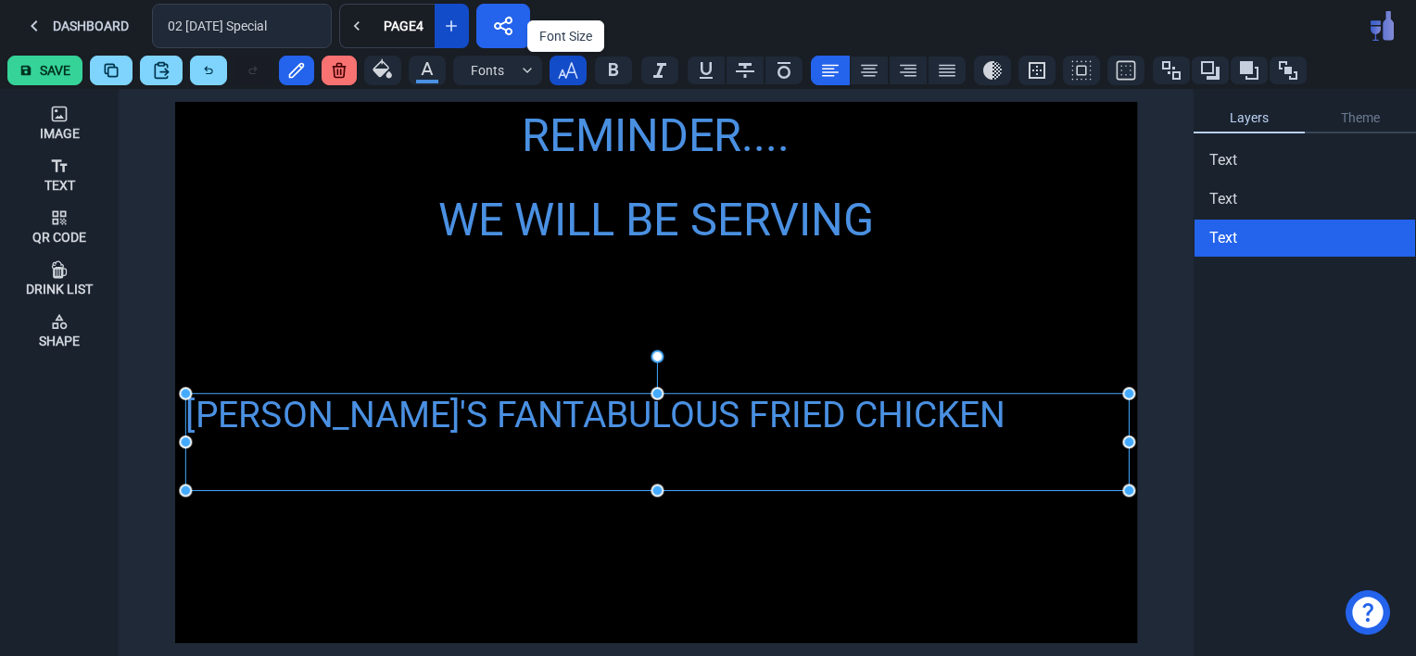
click at [560, 74] on icon "button" at bounding box center [568, 70] width 22 height 22
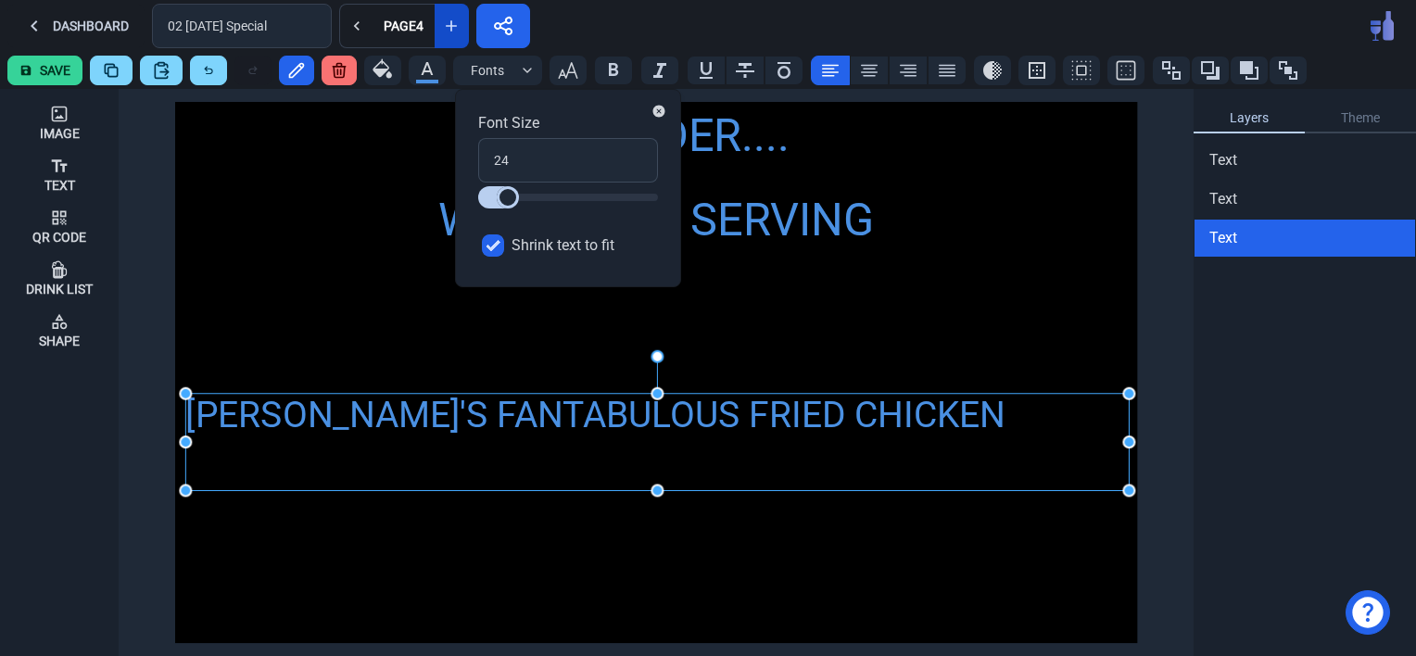
click at [484, 230] on label "Shrink text to fit" at bounding box center [568, 245] width 180 height 37
click at [484, 234] on input "Shrink text to fit" at bounding box center [493, 245] width 22 height 22
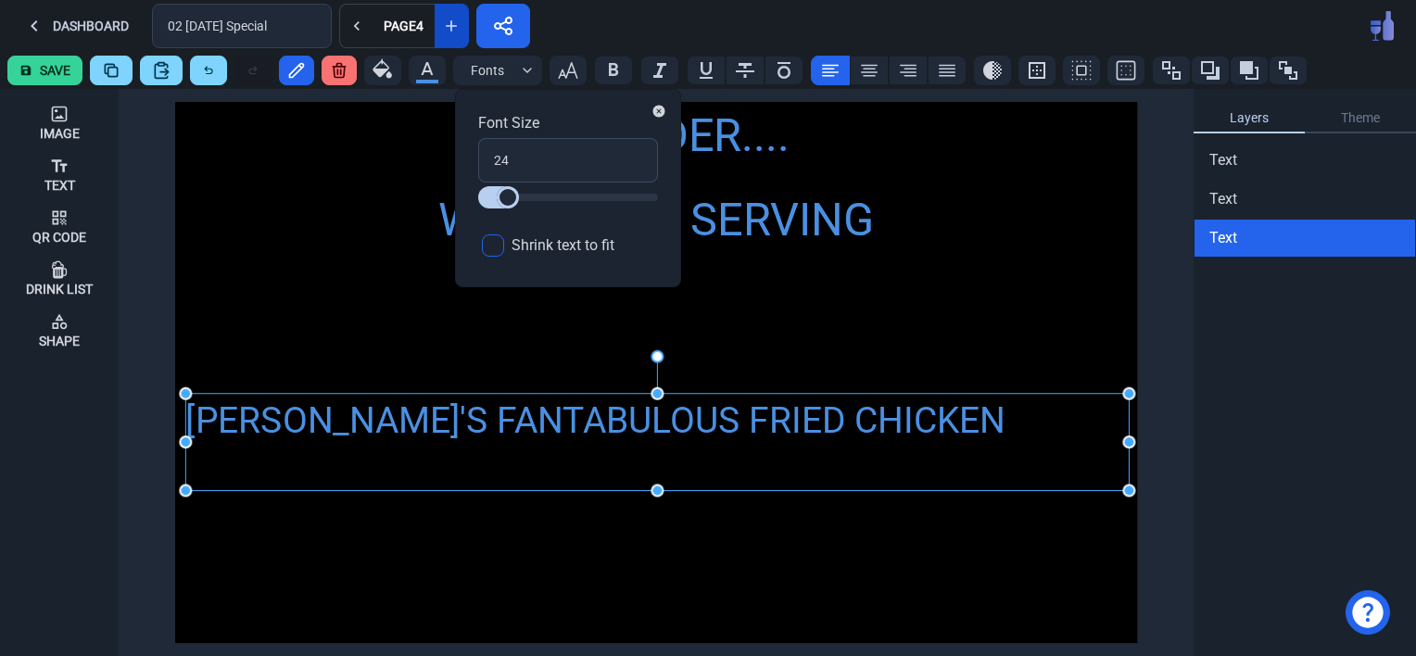
click at [496, 248] on input "Shrink text to fit" at bounding box center [493, 245] width 22 height 22
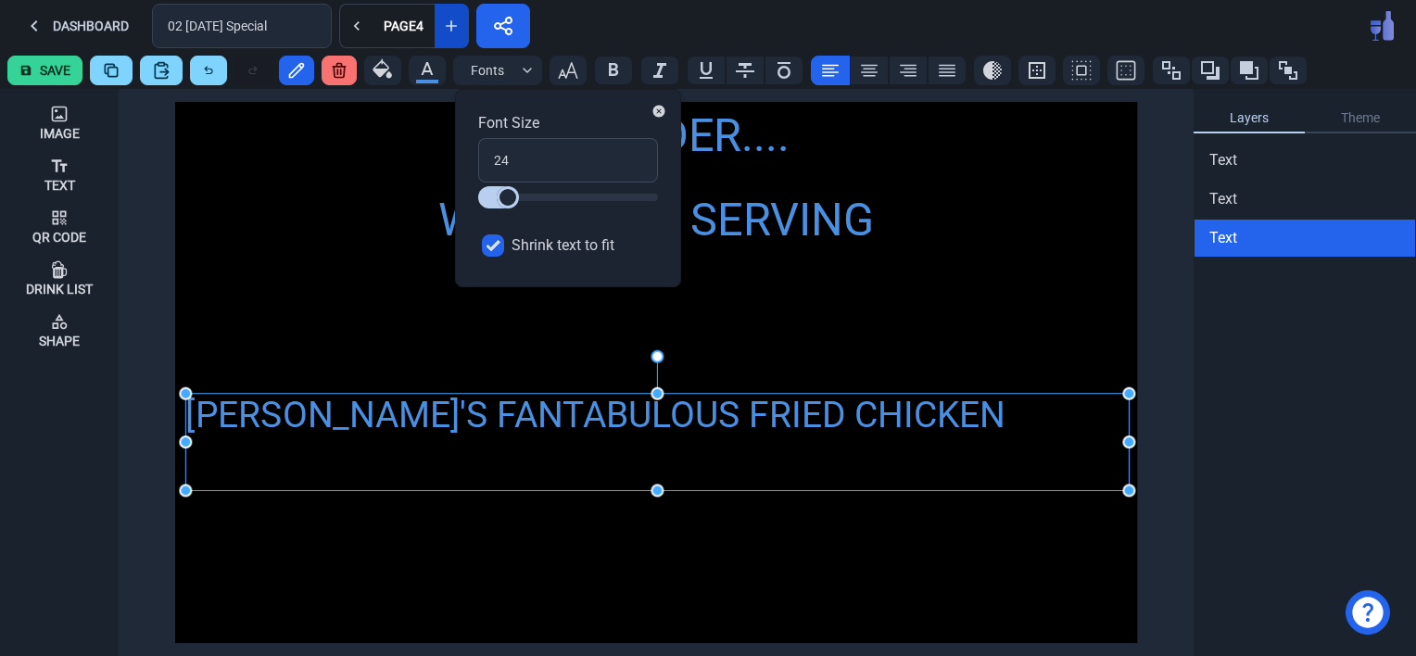
click at [487, 246] on input "Shrink text to fit" at bounding box center [493, 245] width 22 height 22
checkbox input "false"
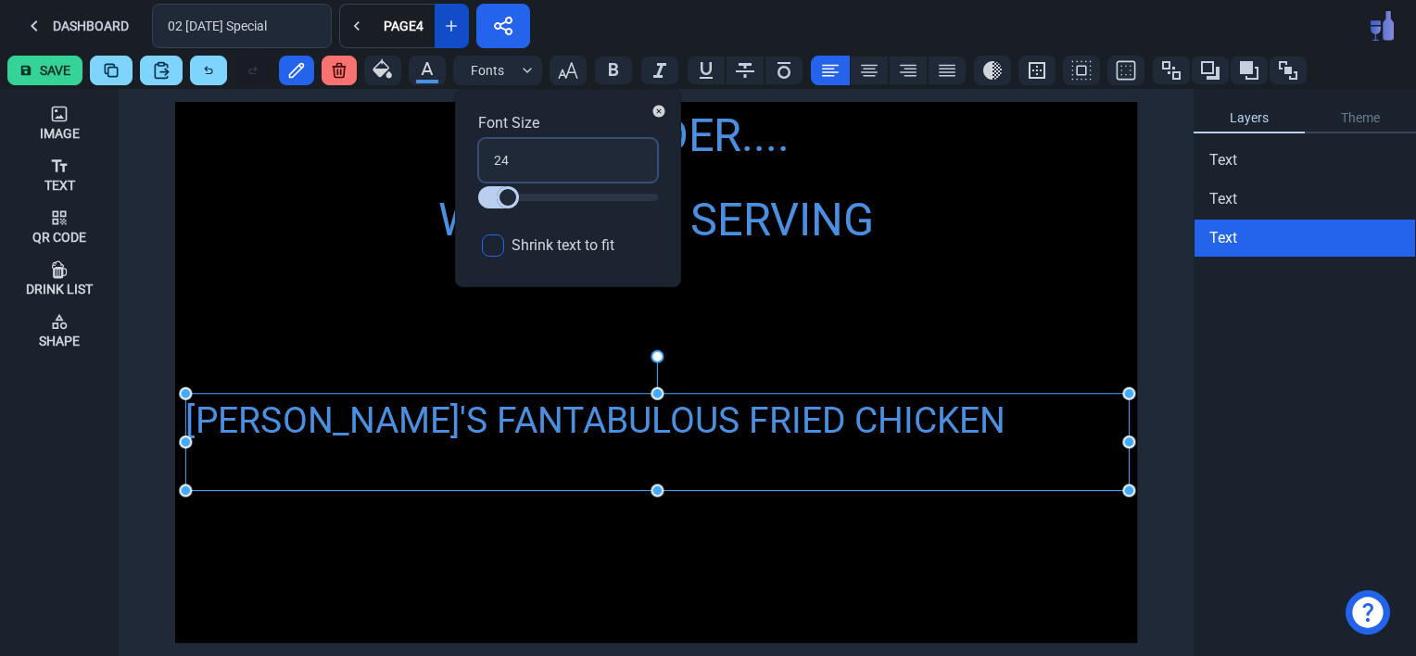
drag, startPoint x: 515, startPoint y: 159, endPoint x: 456, endPoint y: 165, distance: 59.6
click at [456, 165] on div "Font Size 24 Shrink text to fit" at bounding box center [568, 188] width 226 height 198
type input "3"
type input "36"
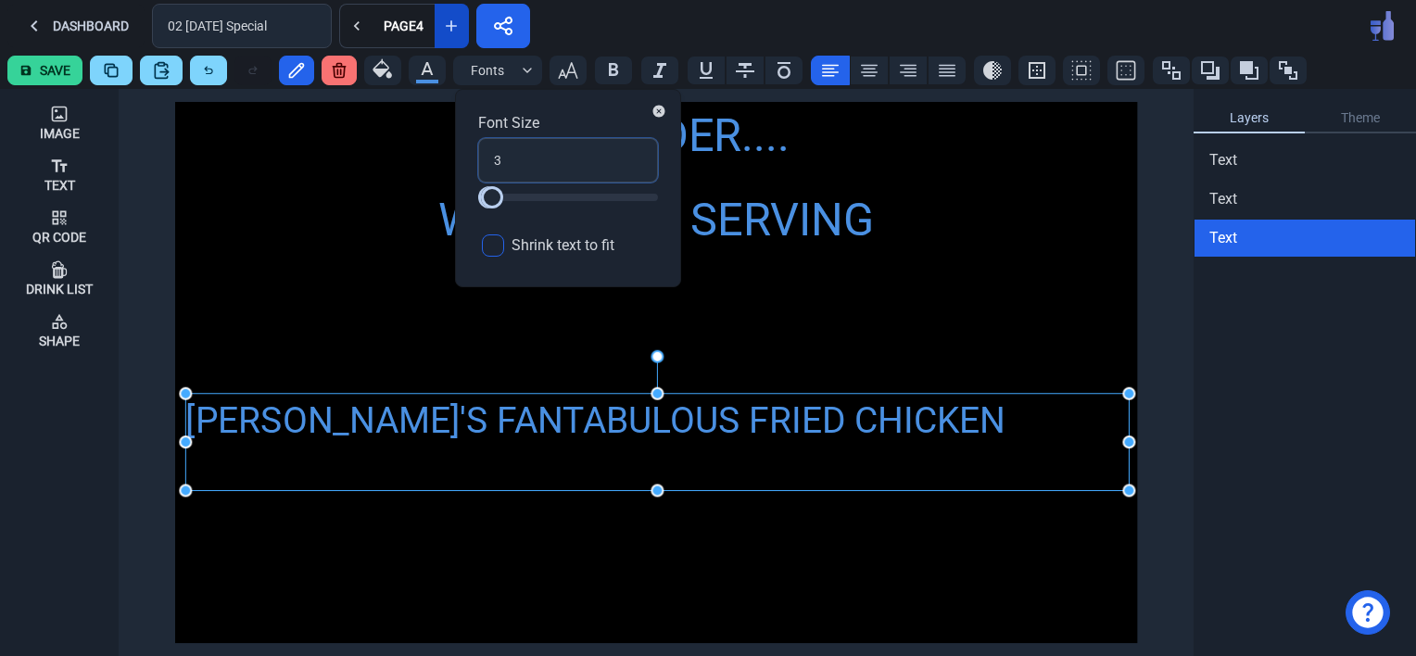
type input "36"
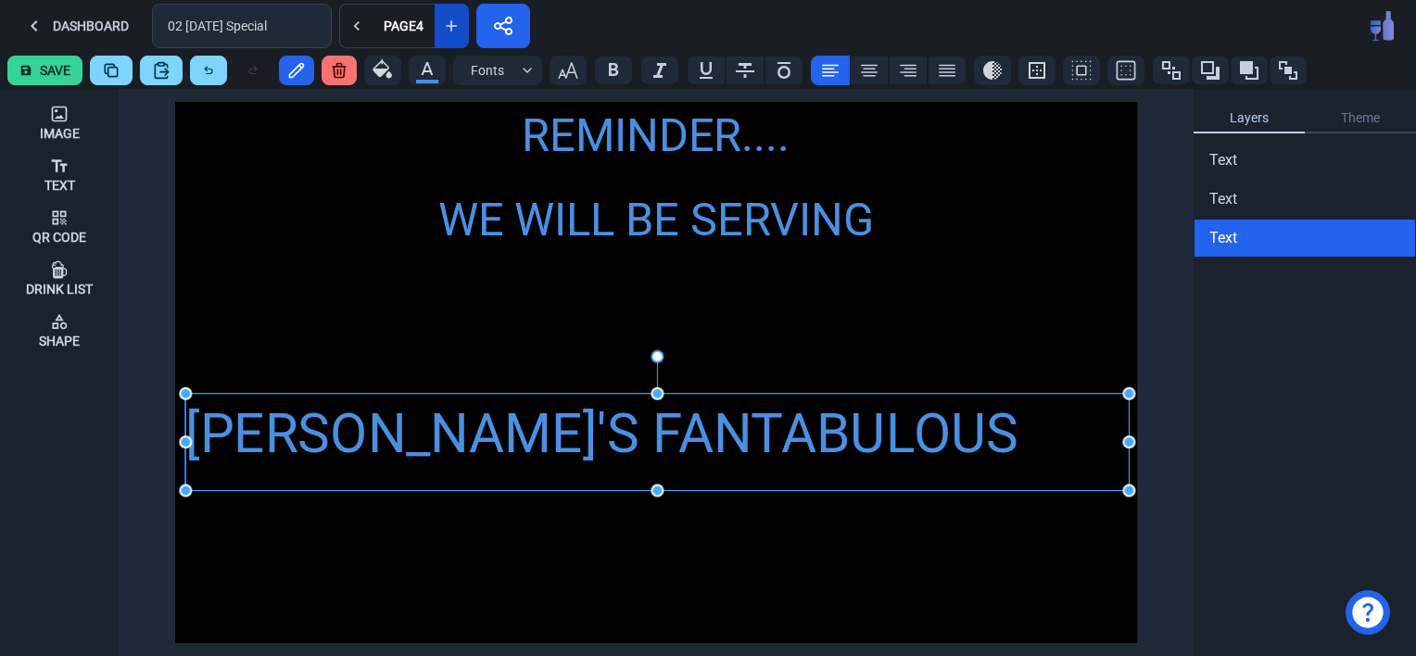
click at [489, 456] on div "[PERSON_NAME]'S FANTABULOUS FRIED CHICKEN" at bounding box center [656, 475] width 943 height 162
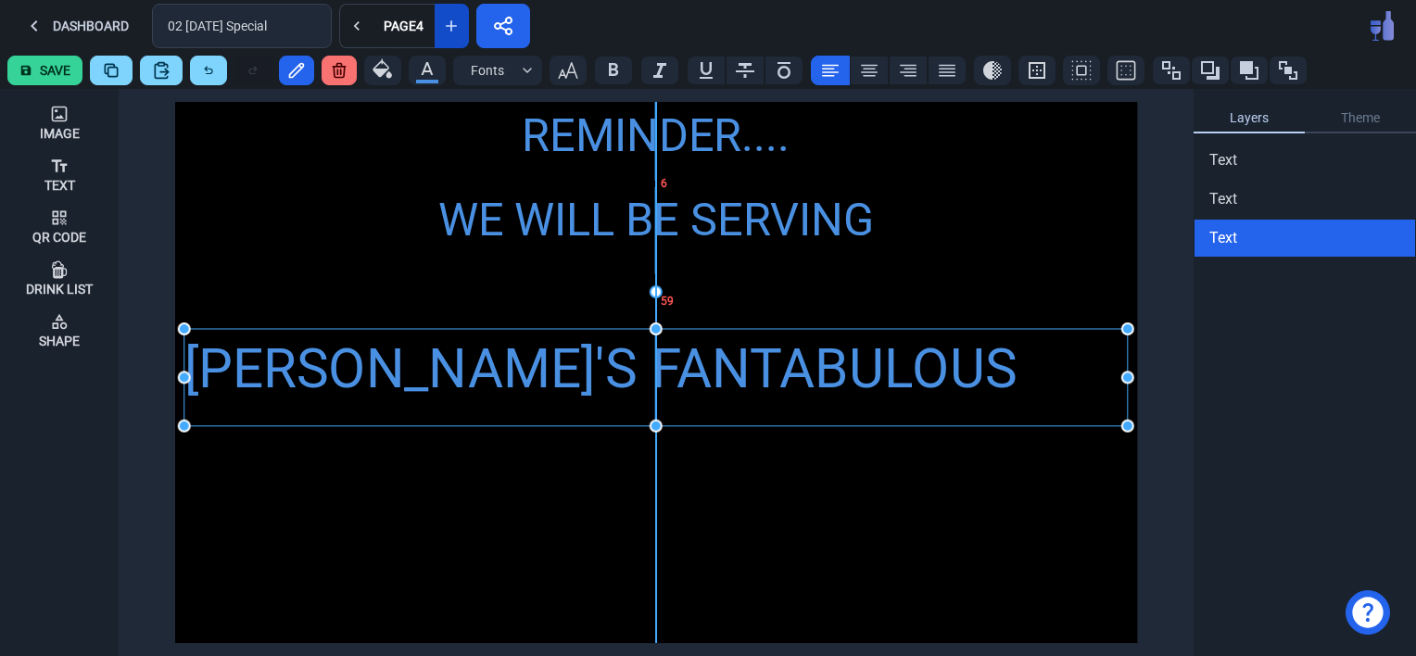
drag, startPoint x: 373, startPoint y: 439, endPoint x: 369, endPoint y: 374, distance: 65.0
click at [369, 374] on div "[PERSON_NAME]'S FANTABULOUS FRIED CHICKEN" at bounding box center [655, 410] width 943 height 162
click at [390, 512] on div "REMINDER.... WE WILL BE SERVING [PERSON_NAME]'S FANTABULOUS FRIED CHICKEN" at bounding box center [656, 372] width 962 height 541
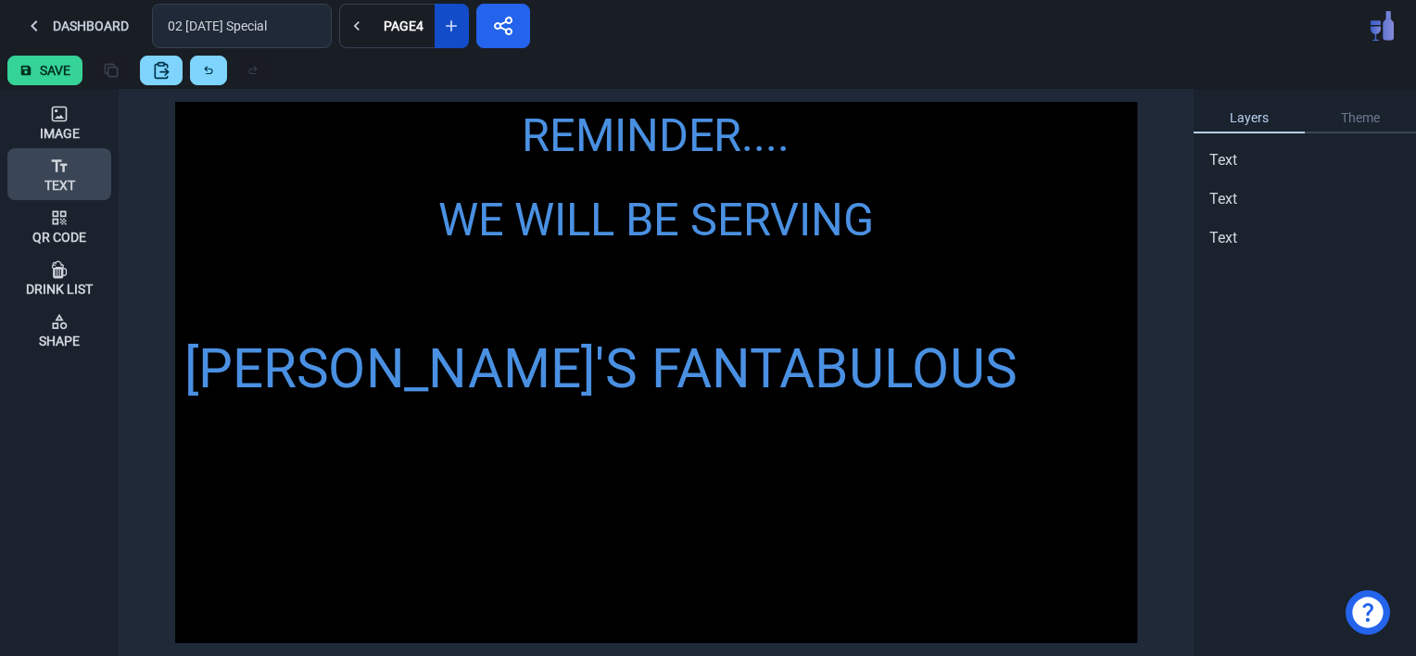
click at [59, 166] on icon at bounding box center [59, 166] width 19 height 19
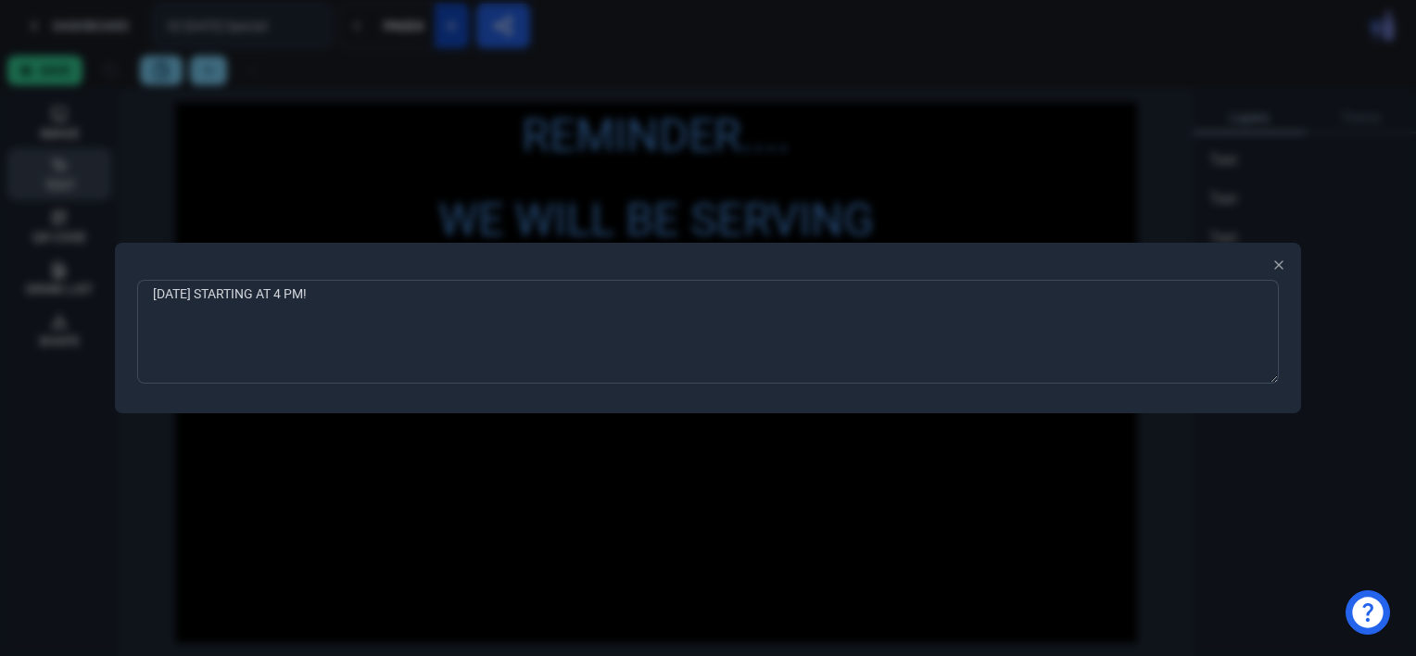
type textarea "[DATE] STARTING AT 4 PM!!"
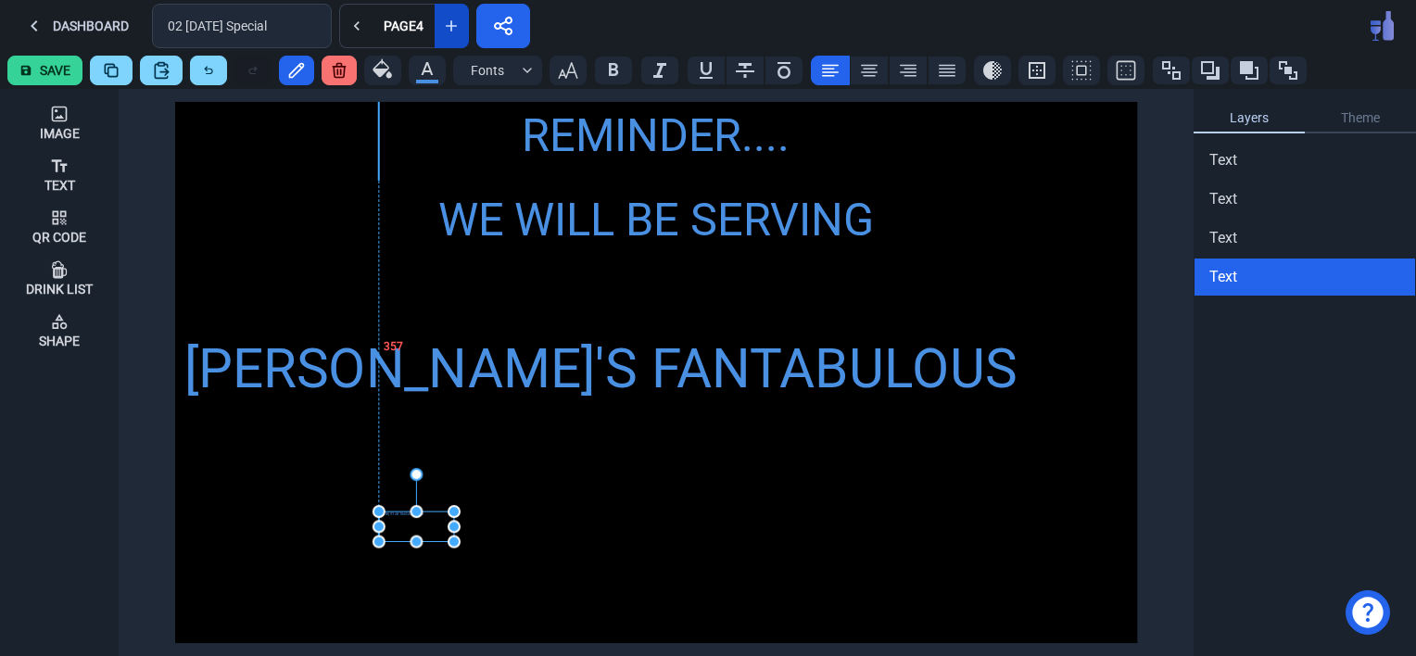
drag, startPoint x: 185, startPoint y: 118, endPoint x: 386, endPoint y: 531, distance: 459.6
click at [386, 531] on div "[DATE] STARTING AT 4 PM!!" at bounding box center [416, 527] width 75 height 30
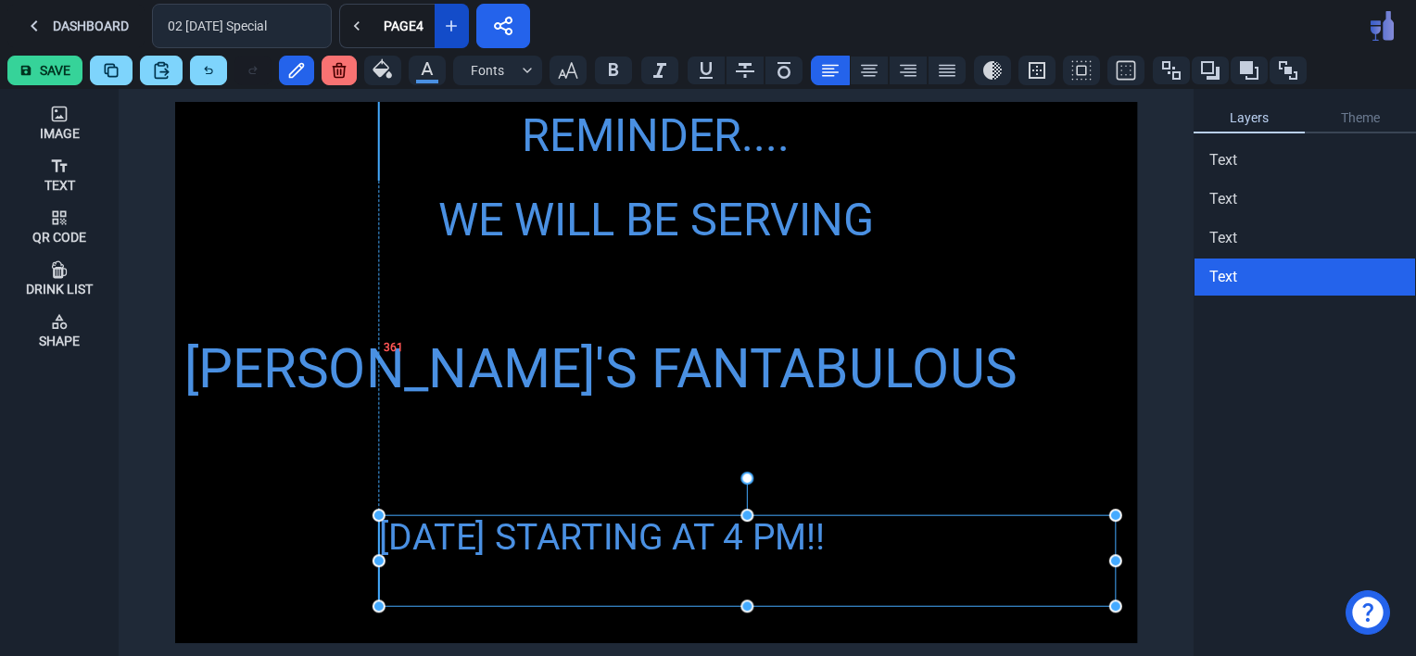
drag, startPoint x: 452, startPoint y: 549, endPoint x: 1115, endPoint y: 612, distance: 665.6
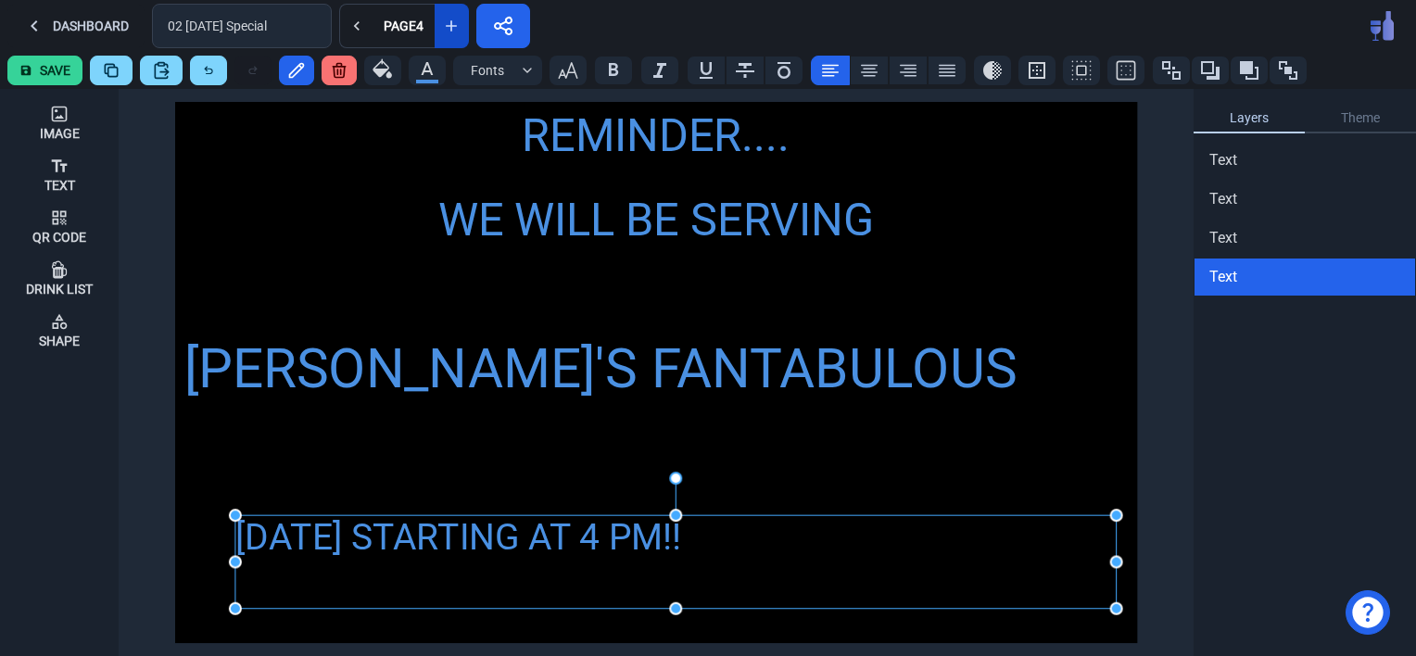
drag, startPoint x: 378, startPoint y: 562, endPoint x: 234, endPoint y: 563, distance: 144.6
click at [557, 67] on icon "button" at bounding box center [568, 70] width 22 height 22
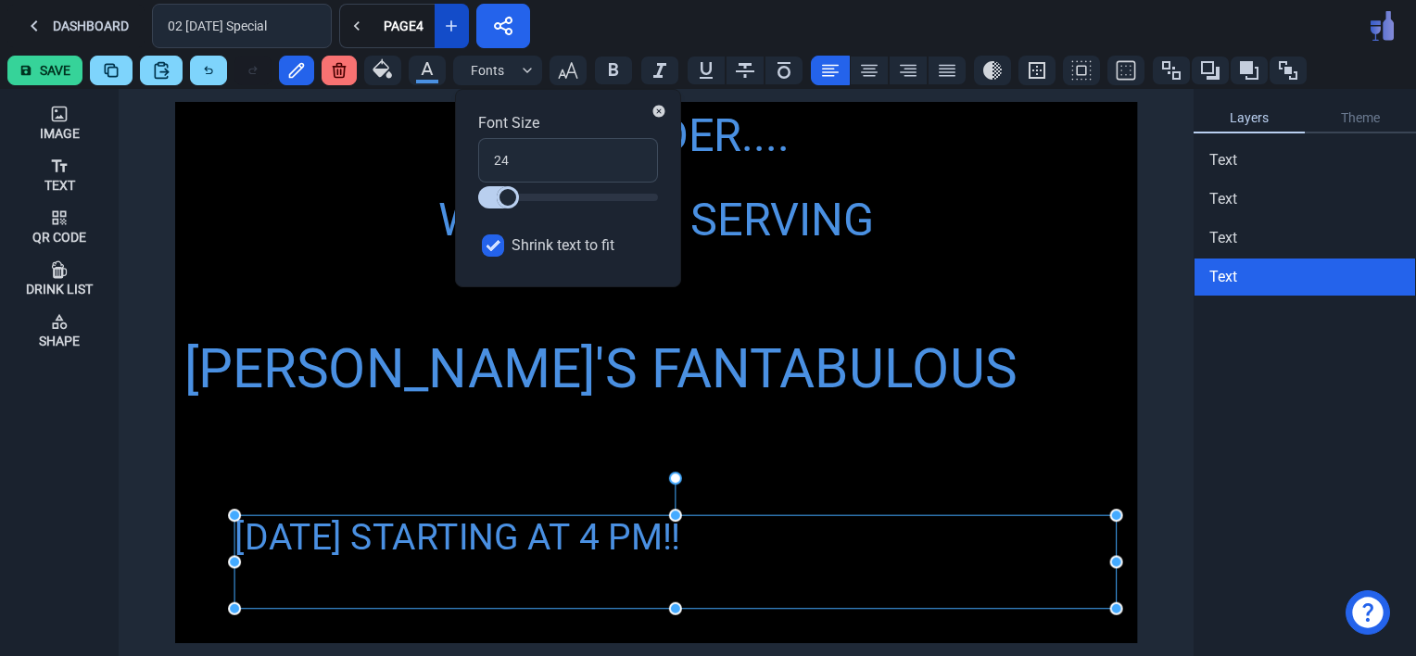
click at [483, 237] on input "Shrink text to fit" at bounding box center [493, 245] width 22 height 22
checkbox input "false"
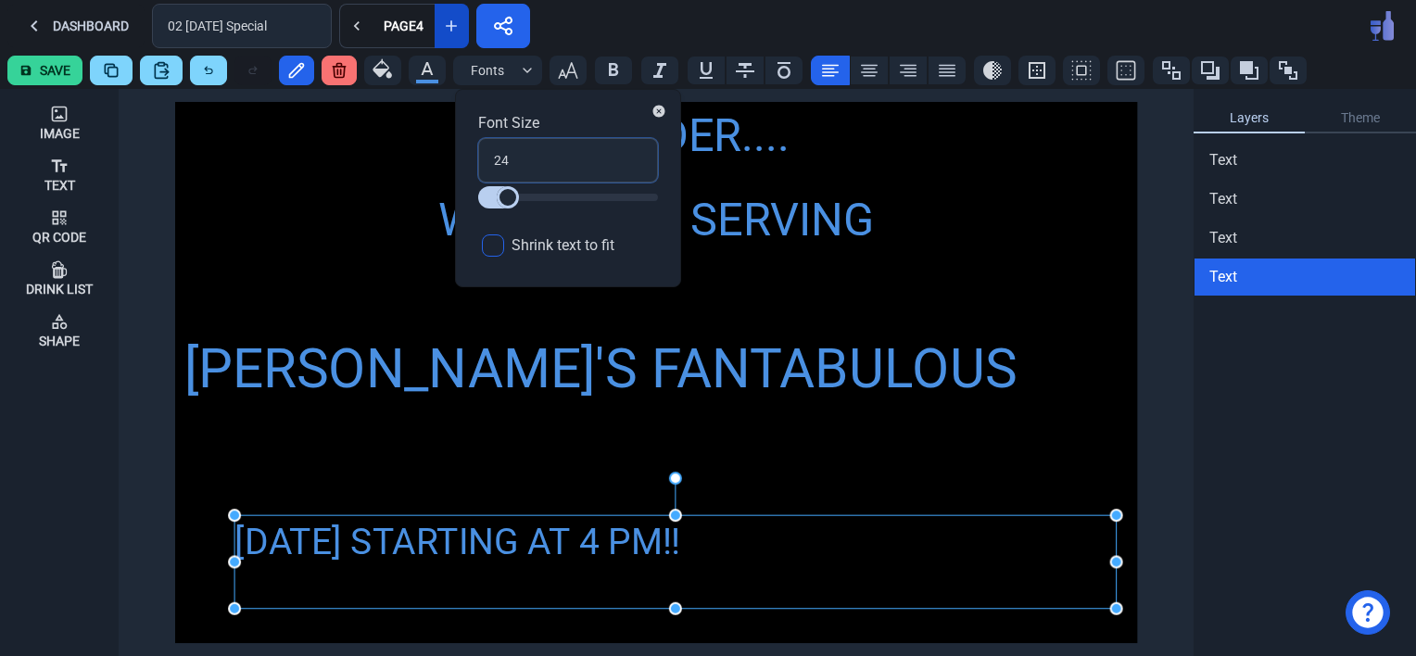
drag, startPoint x: 517, startPoint y: 158, endPoint x: 476, endPoint y: 162, distance: 40.9
click at [476, 162] on div "Font Size 24 Shrink text to fit" at bounding box center [568, 188] width 226 height 198
type input "3"
type input "30"
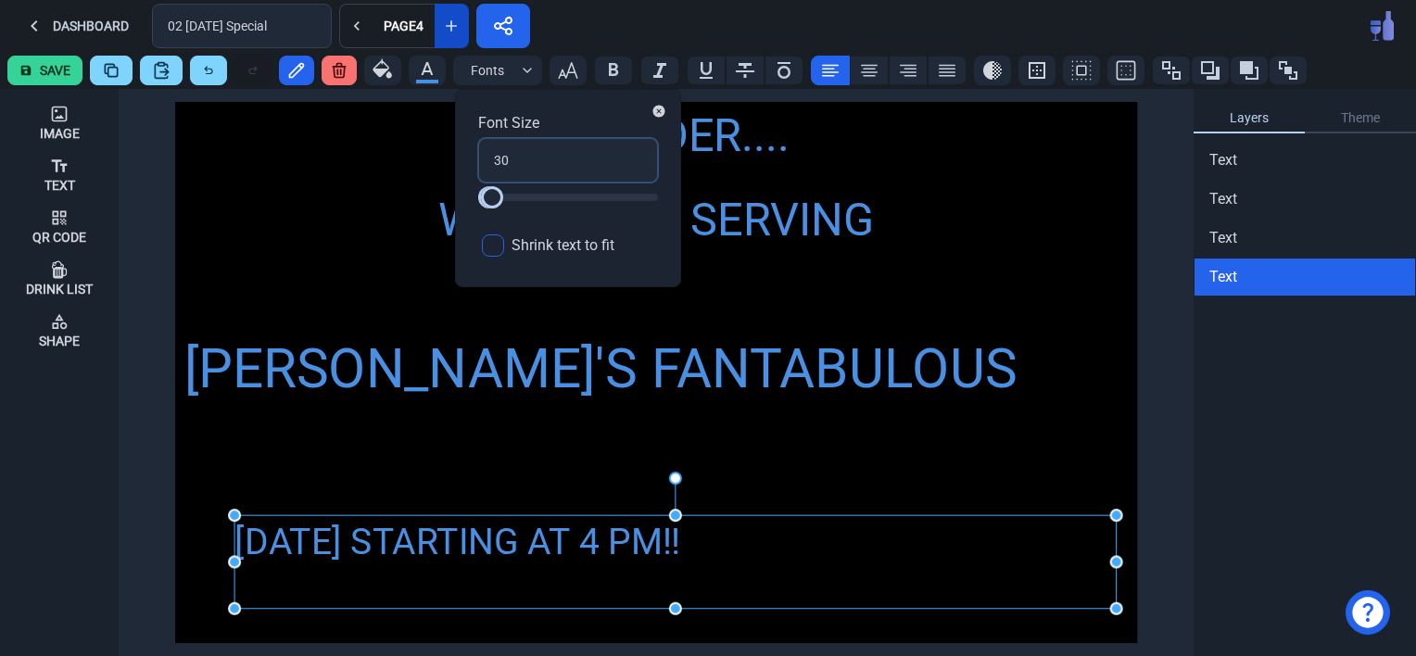
type input "30"
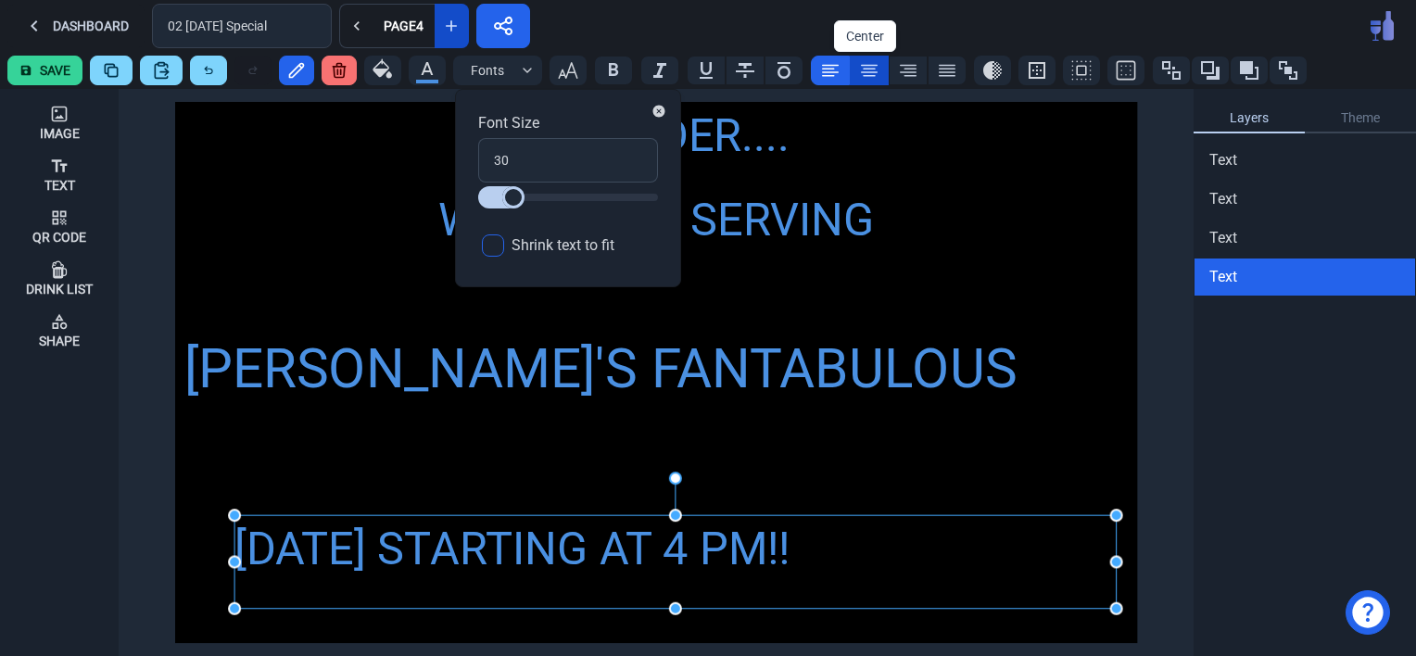
click at [858, 70] on icon at bounding box center [869, 70] width 22 height 22
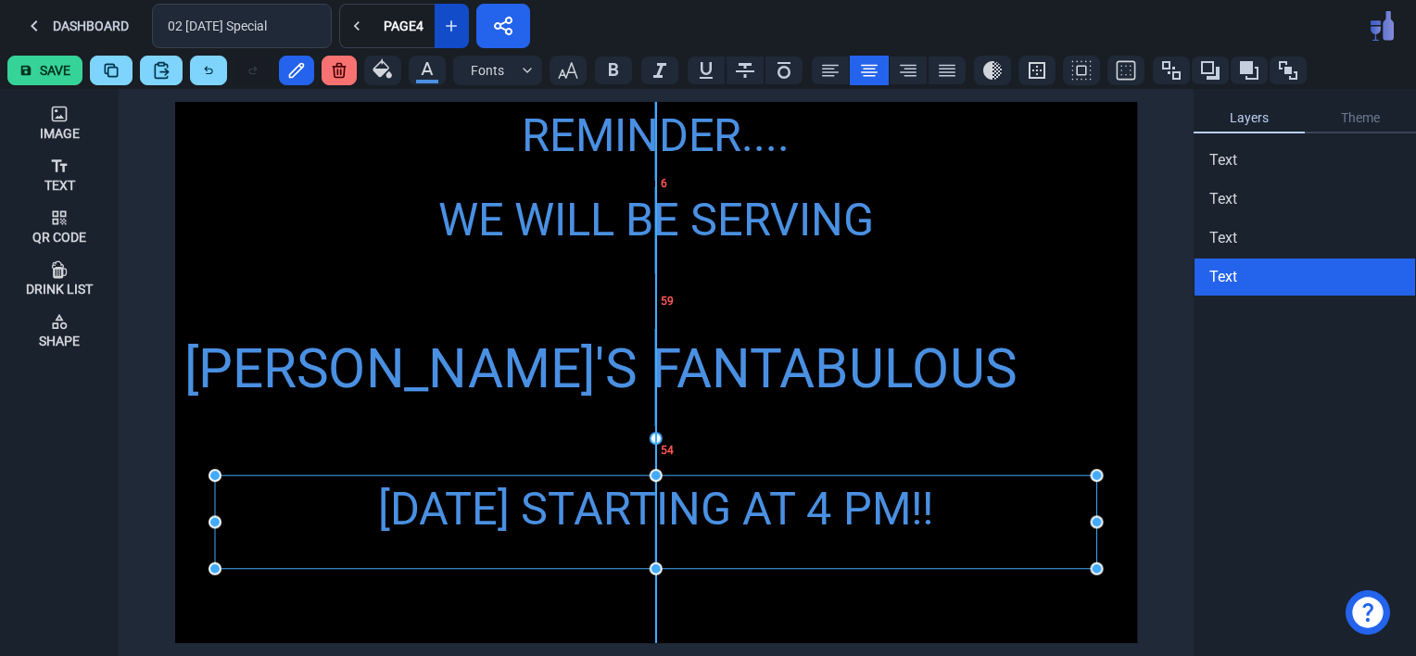
drag, startPoint x: 619, startPoint y: 551, endPoint x: 600, endPoint y: 512, distance: 44.3
click at [600, 512] on div "[DATE] STARTING AT 4 PM!!" at bounding box center [656, 509] width 882 height 68
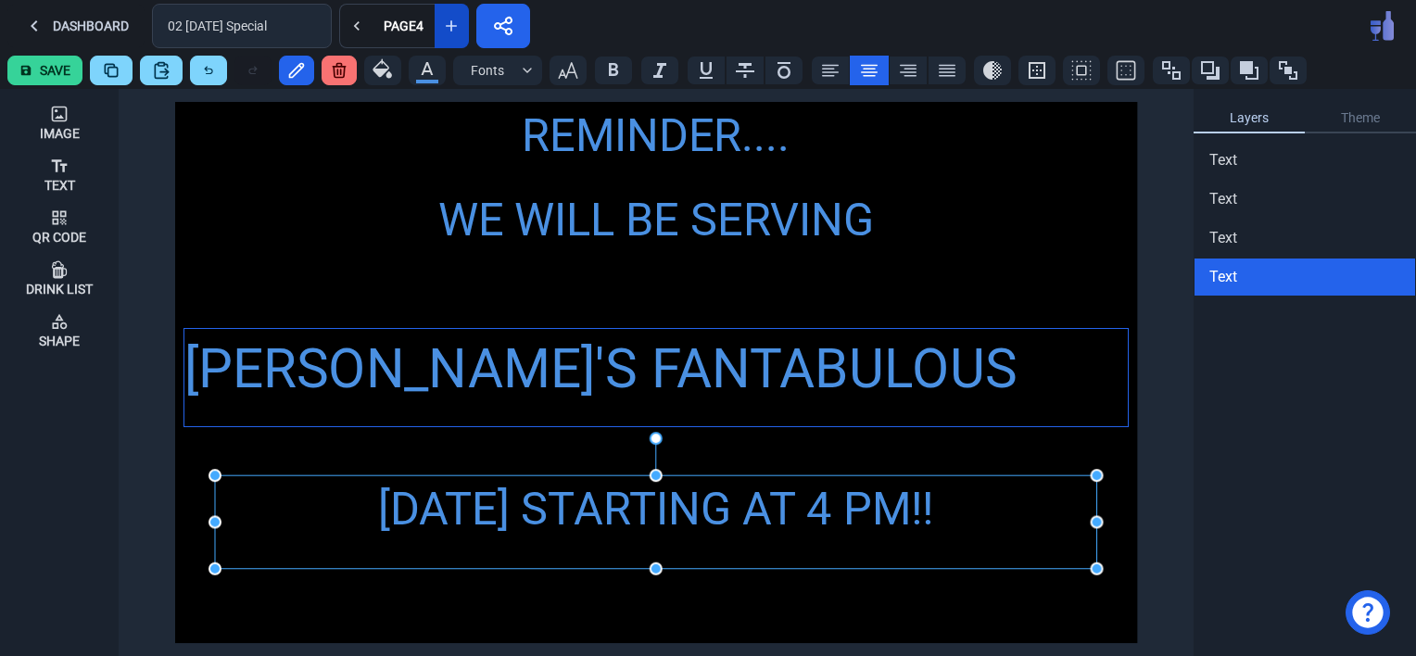
click at [592, 366] on div "[PERSON_NAME]'S FANTABULOUS FRIED CHICKEN" at bounding box center [655, 410] width 943 height 162
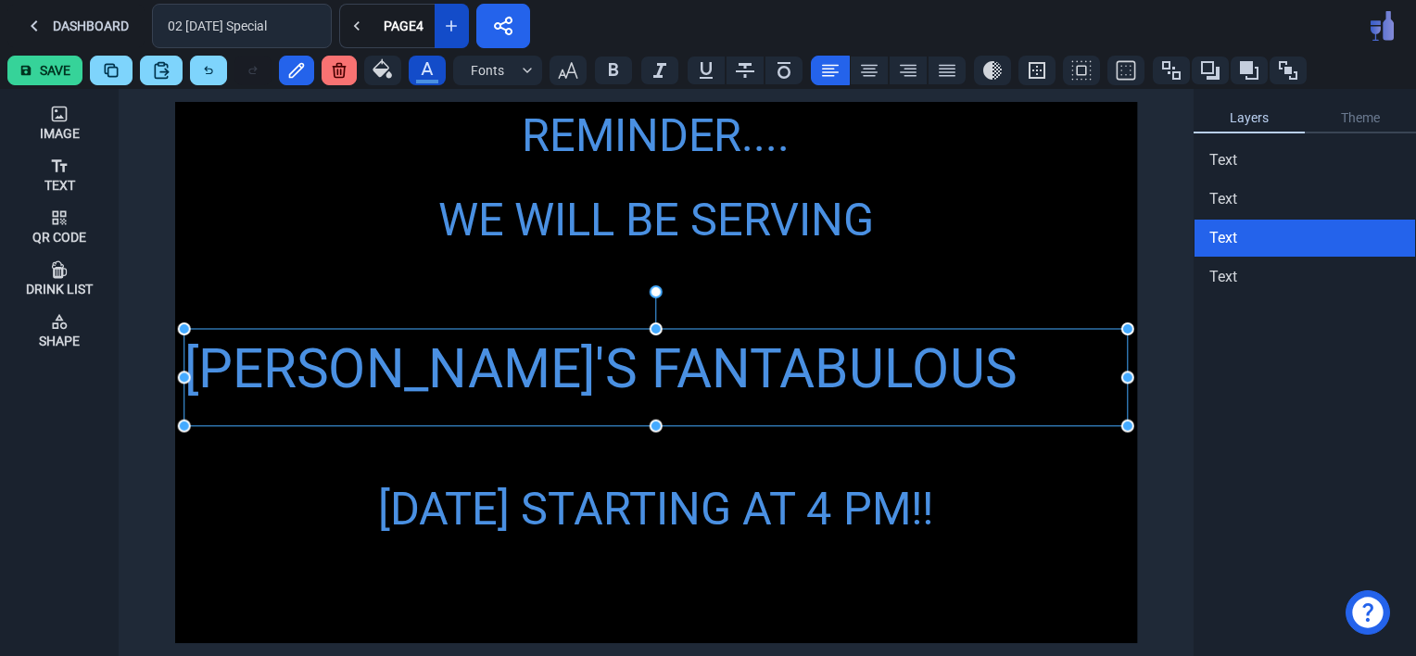
click at [429, 71] on icon "button" at bounding box center [428, 68] width 12 height 13
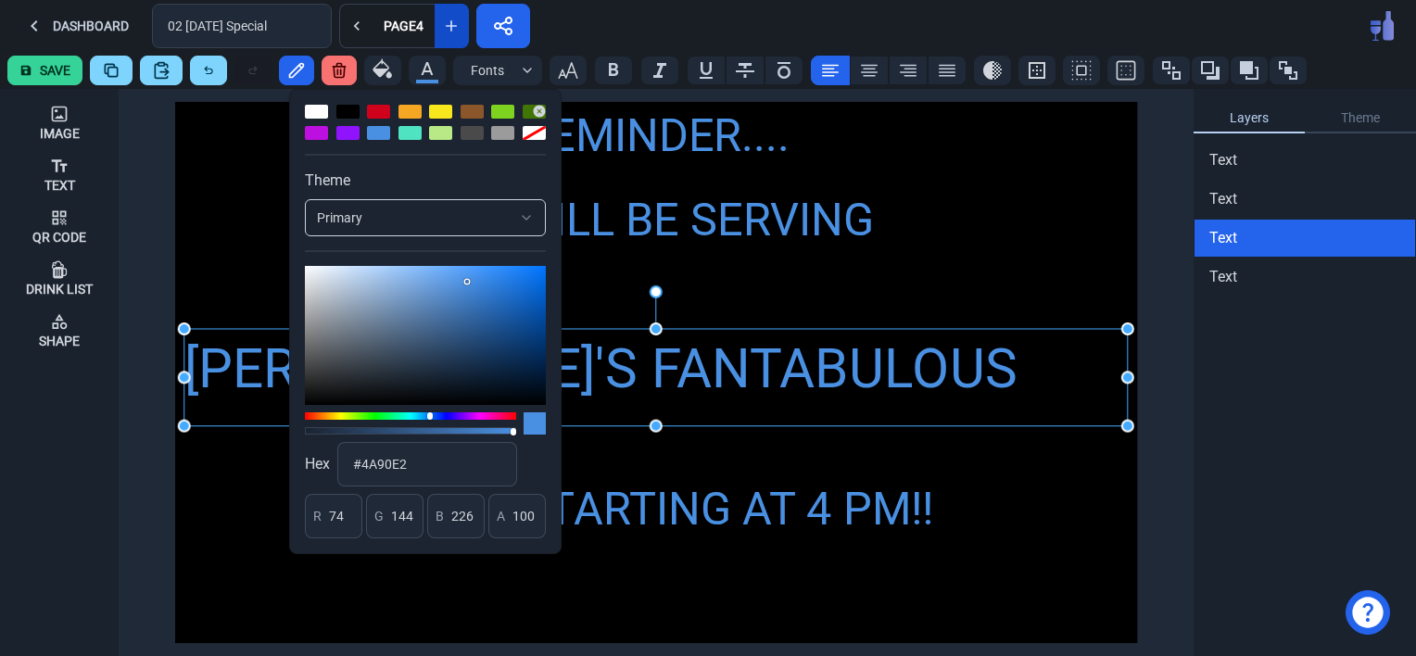
click at [442, 109] on div at bounding box center [440, 112] width 23 height 14
type input "248"
type input "231"
type input "28"
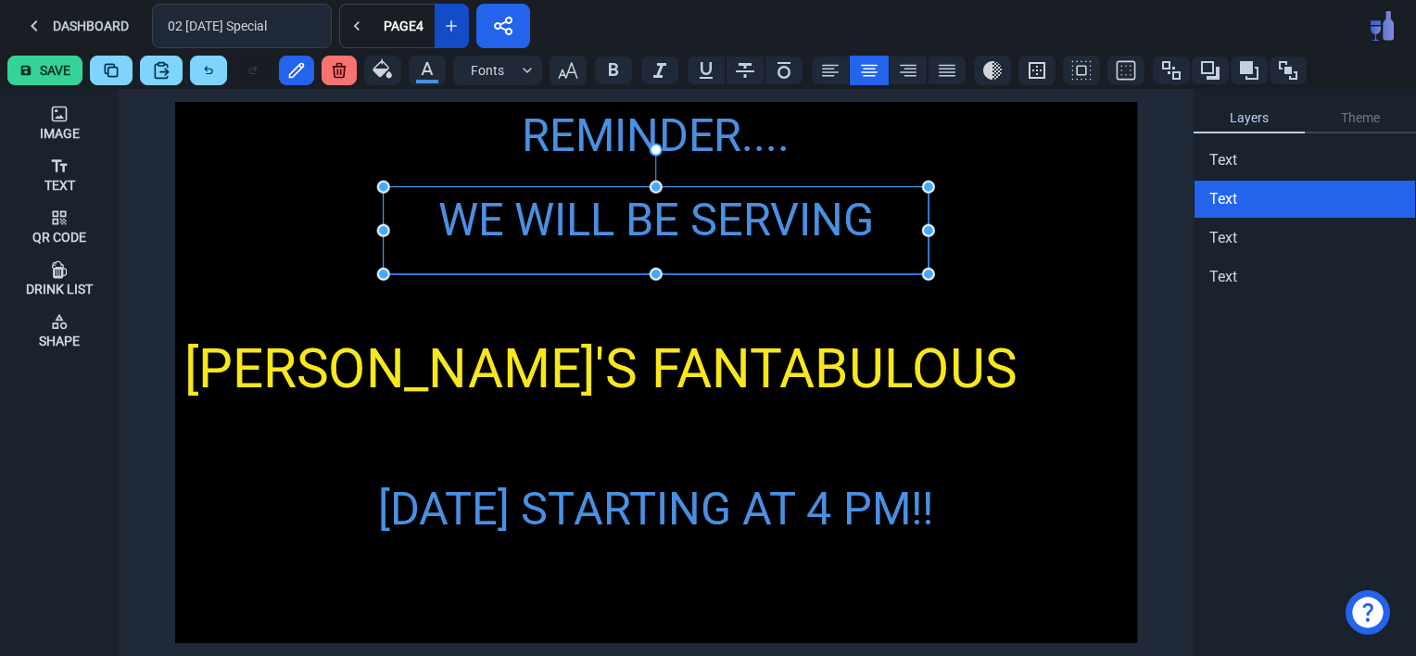
click at [664, 230] on div "WE WILL BE SERVING" at bounding box center [656, 221] width 545 height 68
click at [424, 70] on icon "button" at bounding box center [428, 68] width 12 height 13
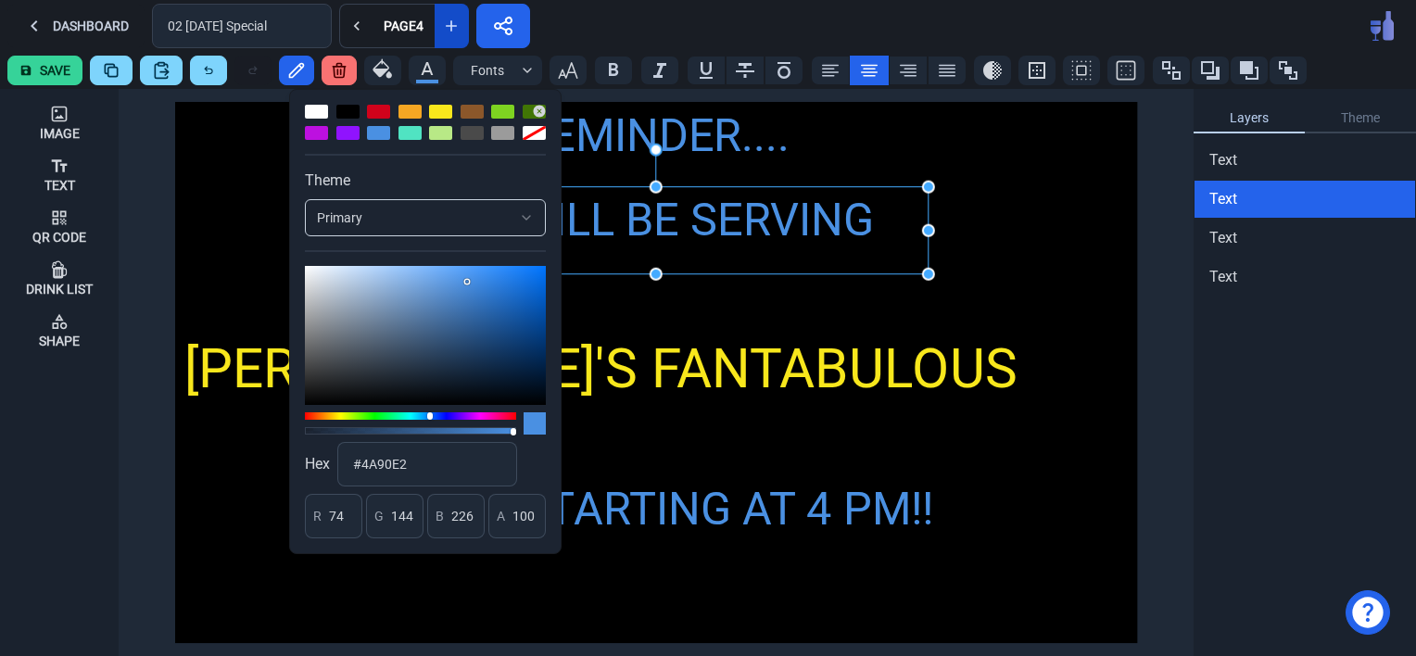
click at [374, 107] on div at bounding box center [378, 112] width 23 height 14
type input "208"
type input "2"
type input "27"
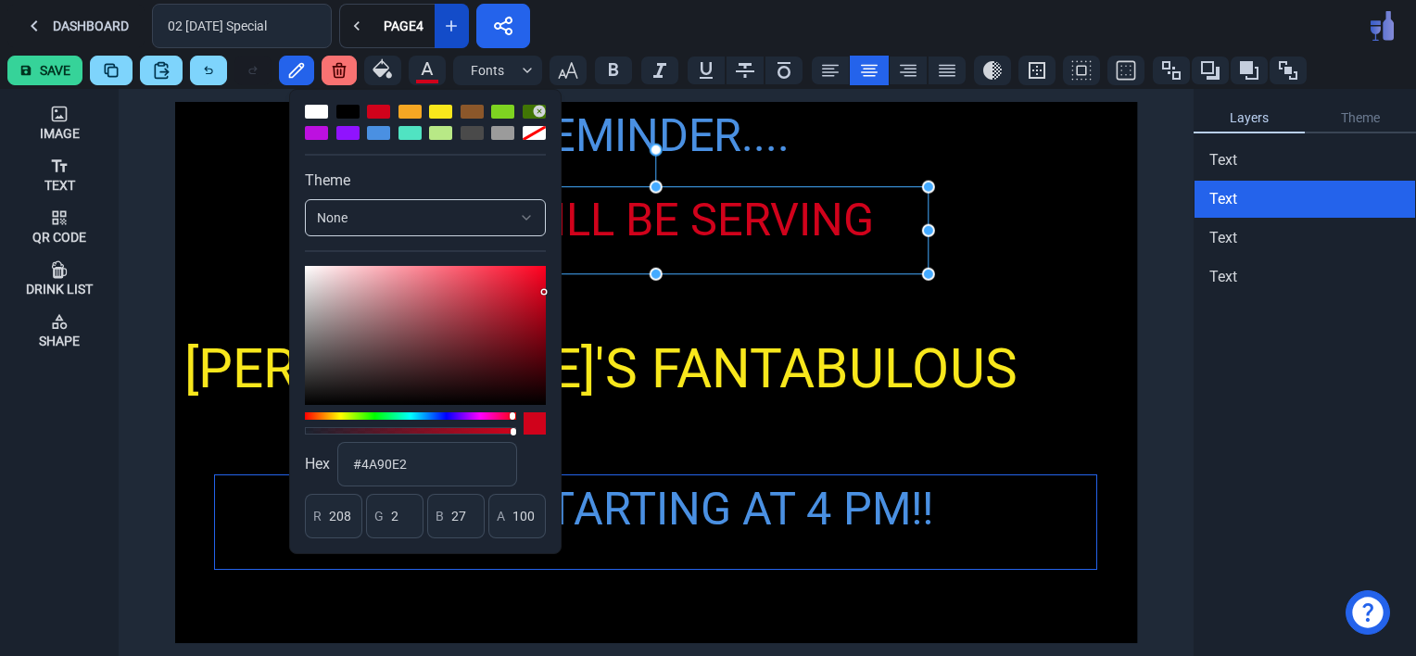
click at [670, 487] on div "[DATE] STARTING AT 4 PM!!" at bounding box center [656, 509] width 882 height 68
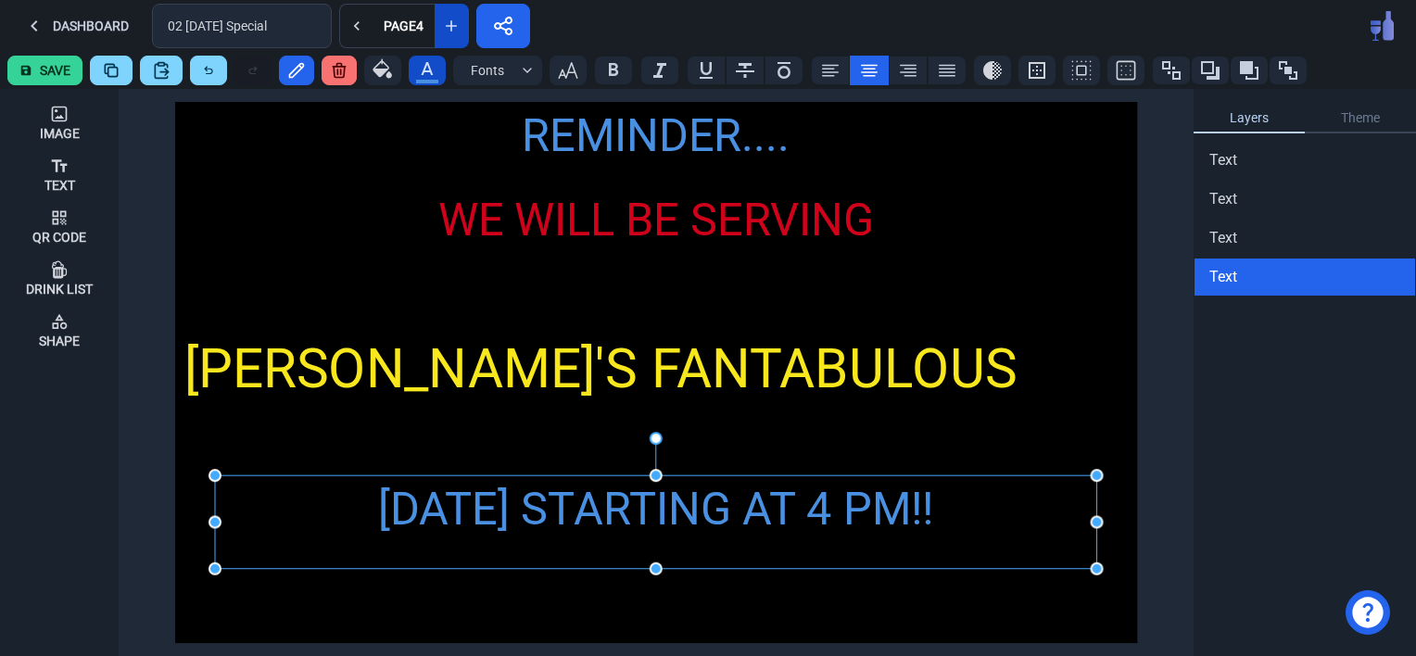
click at [422, 65] on icon "button" at bounding box center [427, 68] width 22 height 22
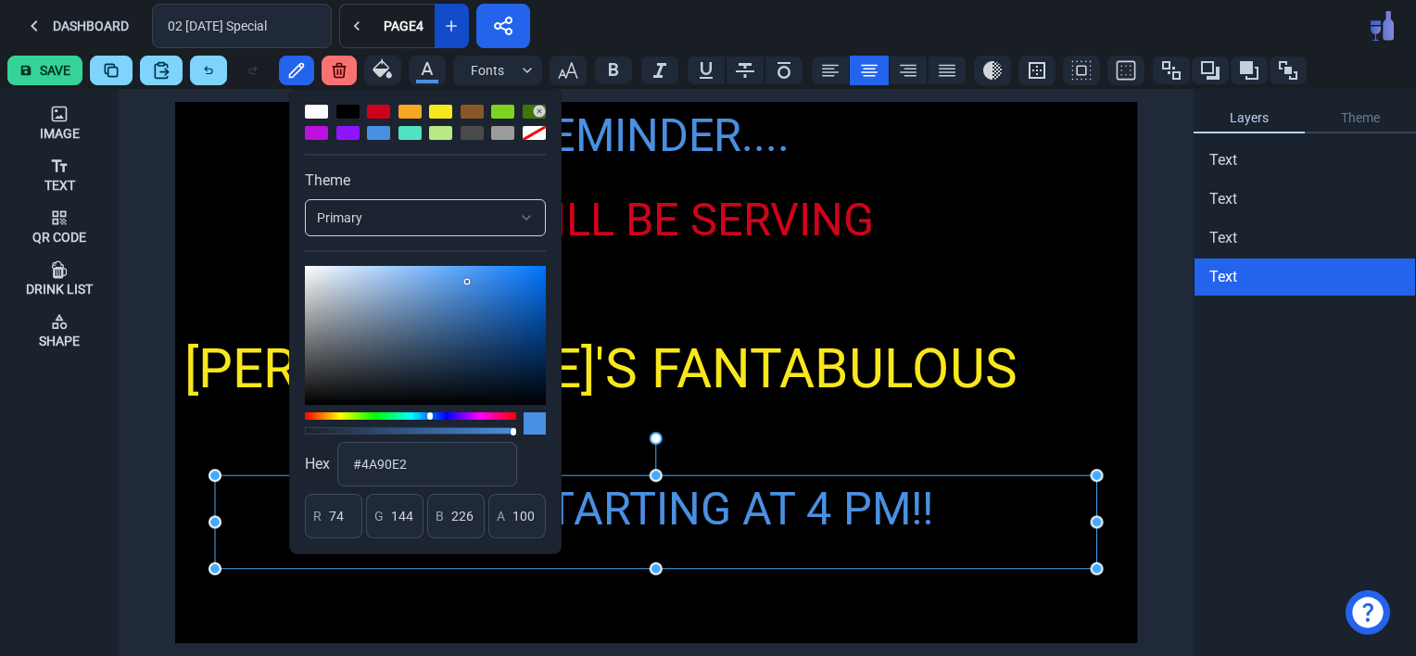
click at [370, 114] on div at bounding box center [378, 112] width 23 height 14
type input "208"
type input "2"
type input "27"
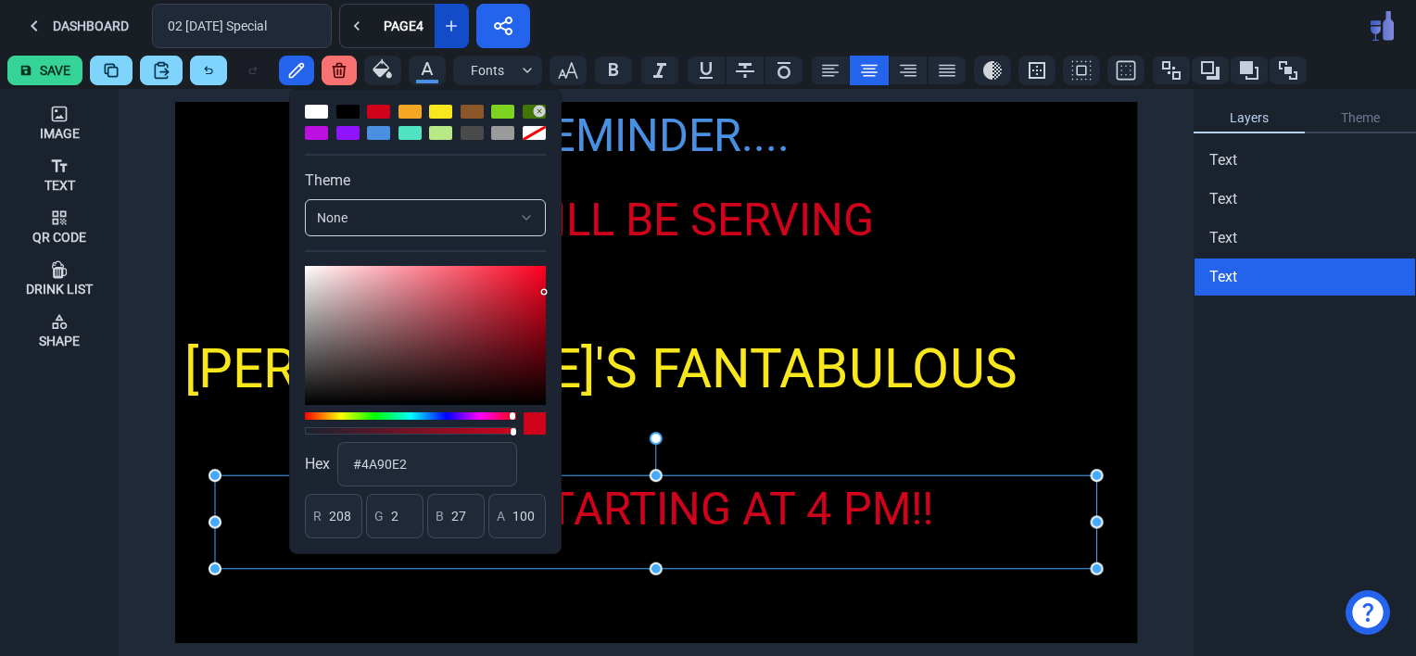
click at [944, 270] on div "REMINDER.... WE WILL BE SERVING [PERSON_NAME]'S FANTABULOUS FRIED CHICKEN [DATE…" at bounding box center [656, 372] width 962 height 541
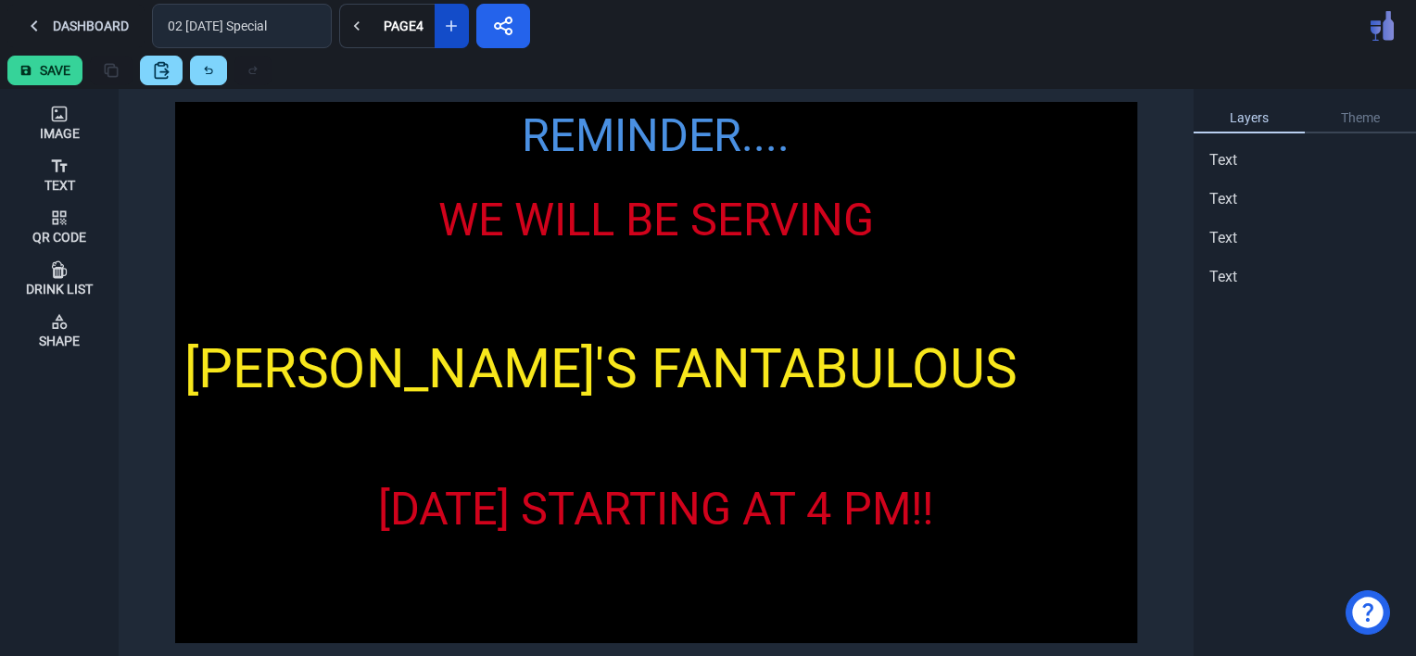
click at [36, 64] on button "Save" at bounding box center [44, 71] width 75 height 30
click at [79, 20] on button "Dashboard" at bounding box center [75, 26] width 137 height 44
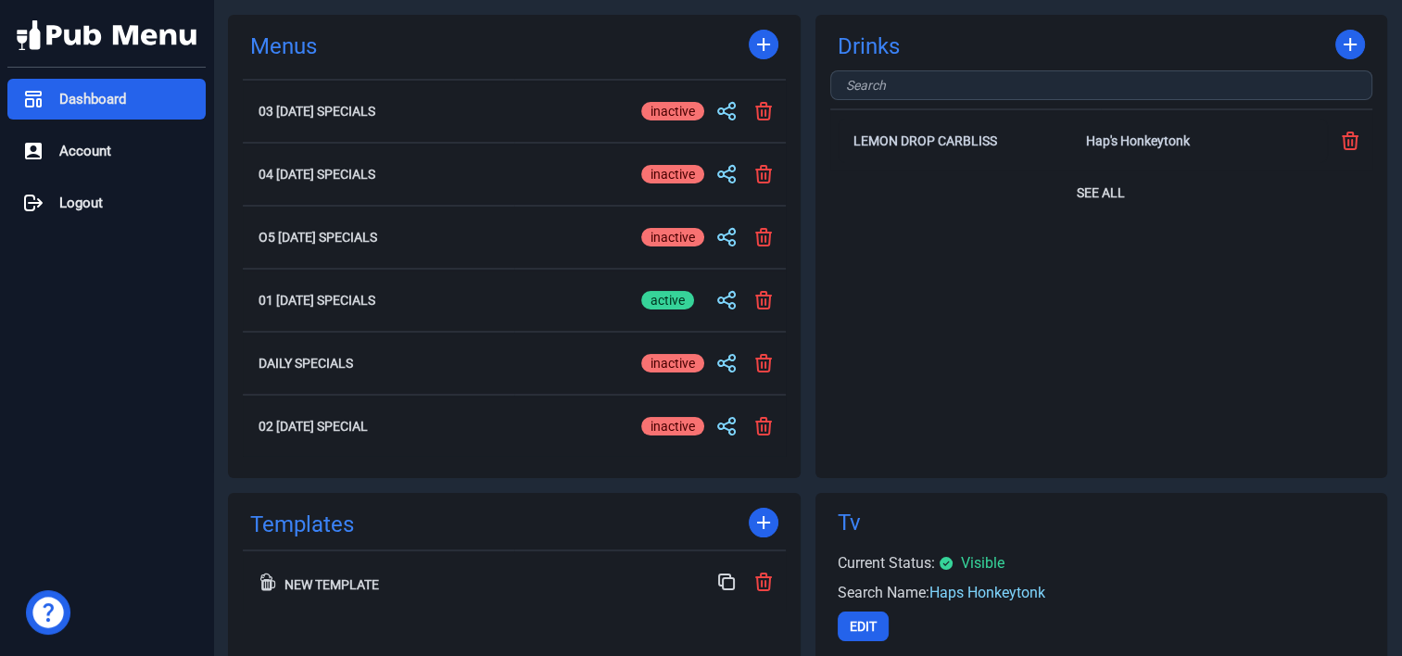
click at [667, 293] on div "inactive" at bounding box center [672, 300] width 63 height 19
click at [667, 293] on input "active inactive" at bounding box center [672, 300] width 63 height 22
checkbox input "false"
click at [668, 424] on div "active" at bounding box center [667, 426] width 53 height 19
click at [668, 424] on input "active inactive" at bounding box center [672, 426] width 63 height 22
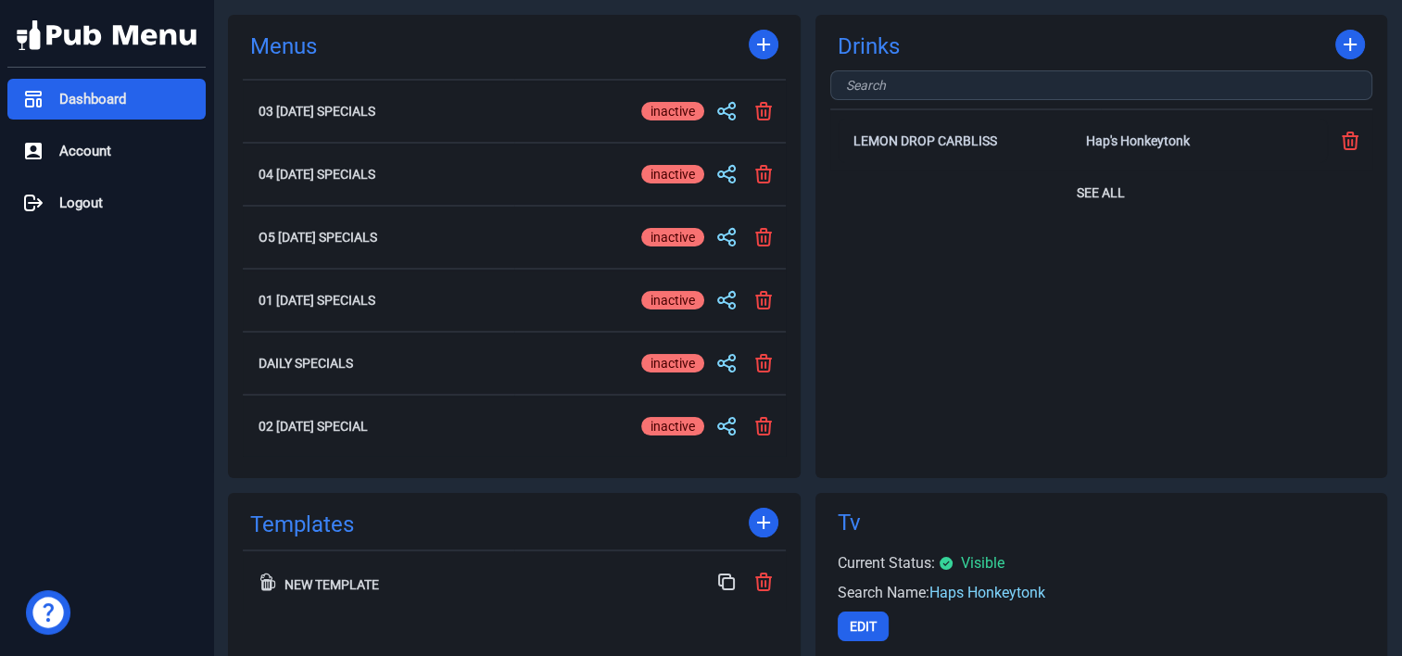
checkbox input "true"
